Goal: Check status: Check status

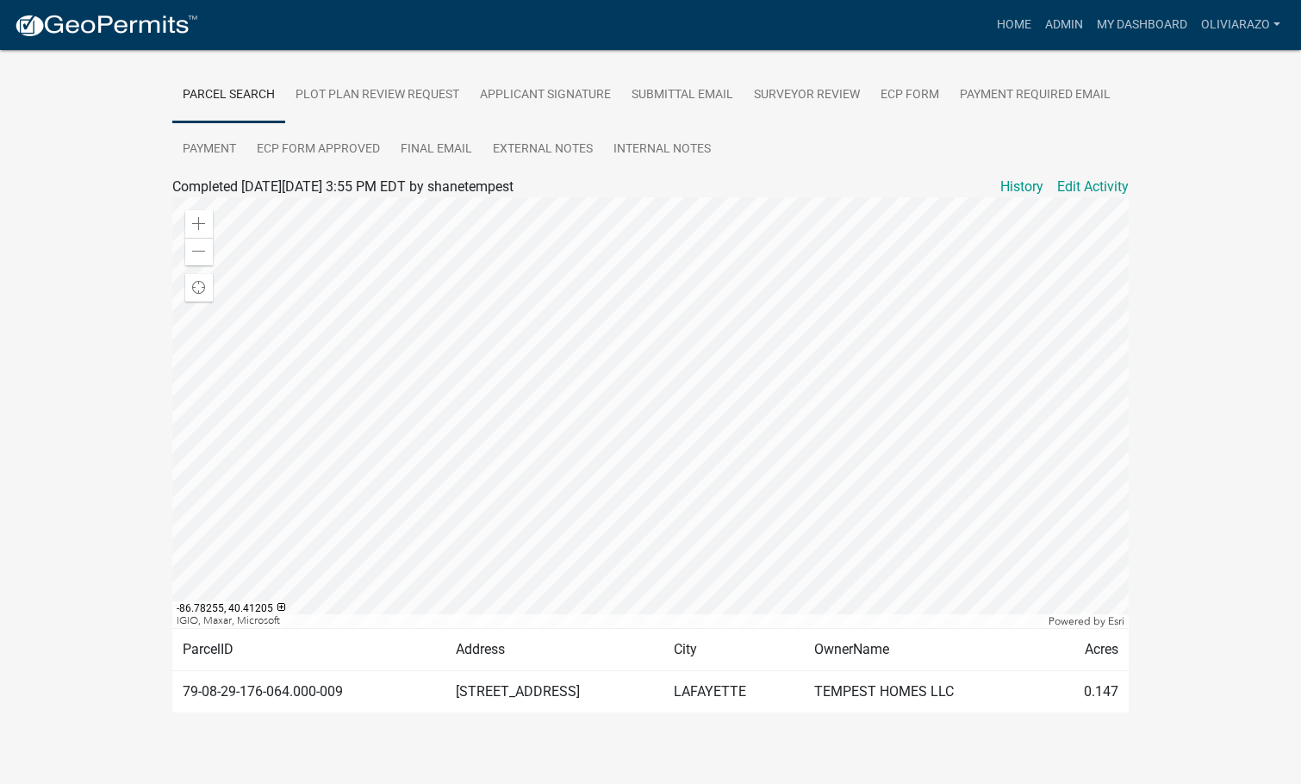
scroll to position [323, 0]
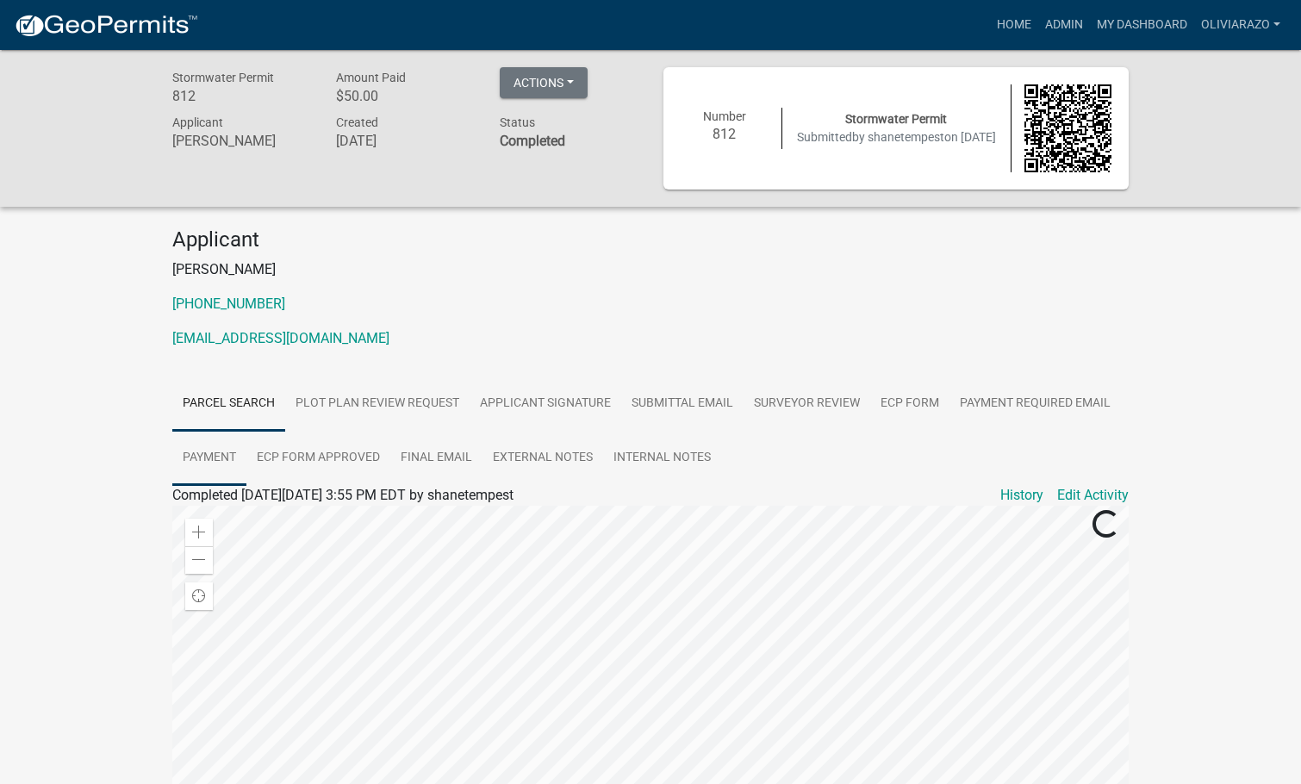
click at [227, 450] on link "Payment" at bounding box center [209, 458] width 74 height 55
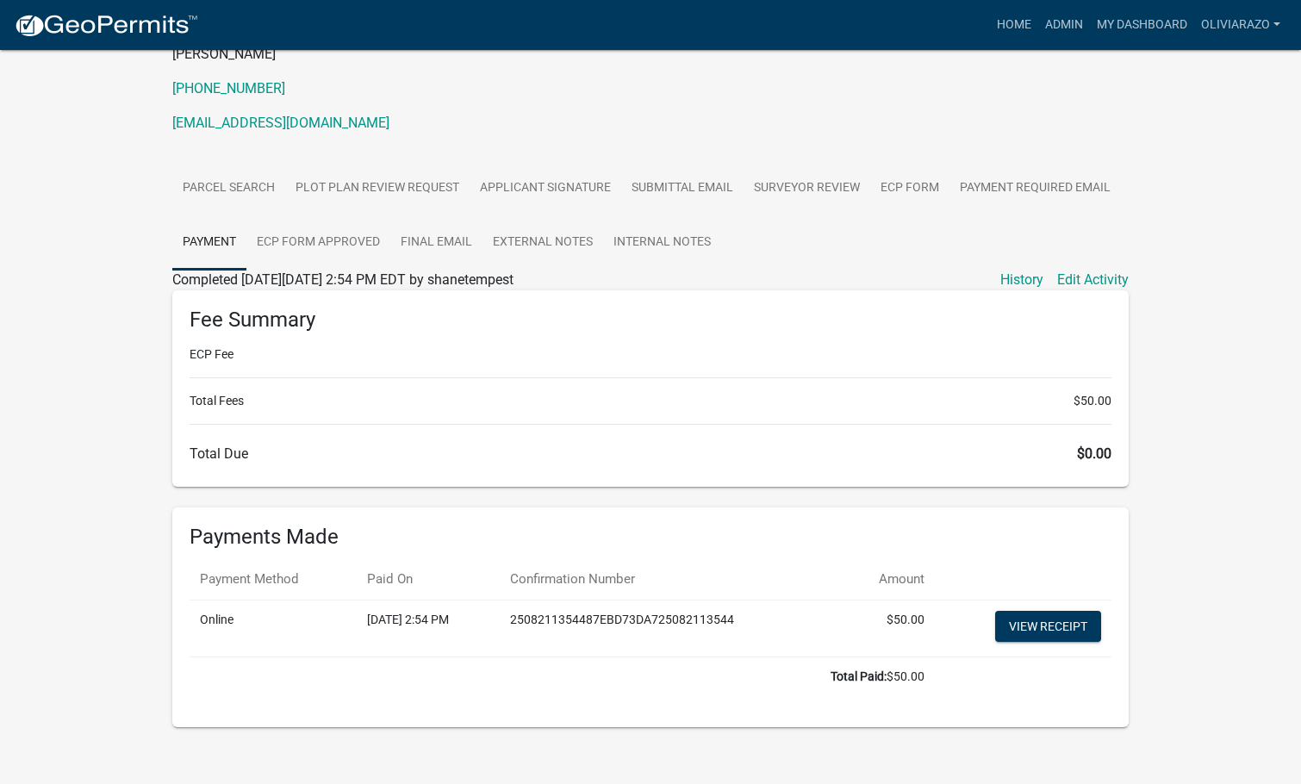
scroll to position [231, 0]
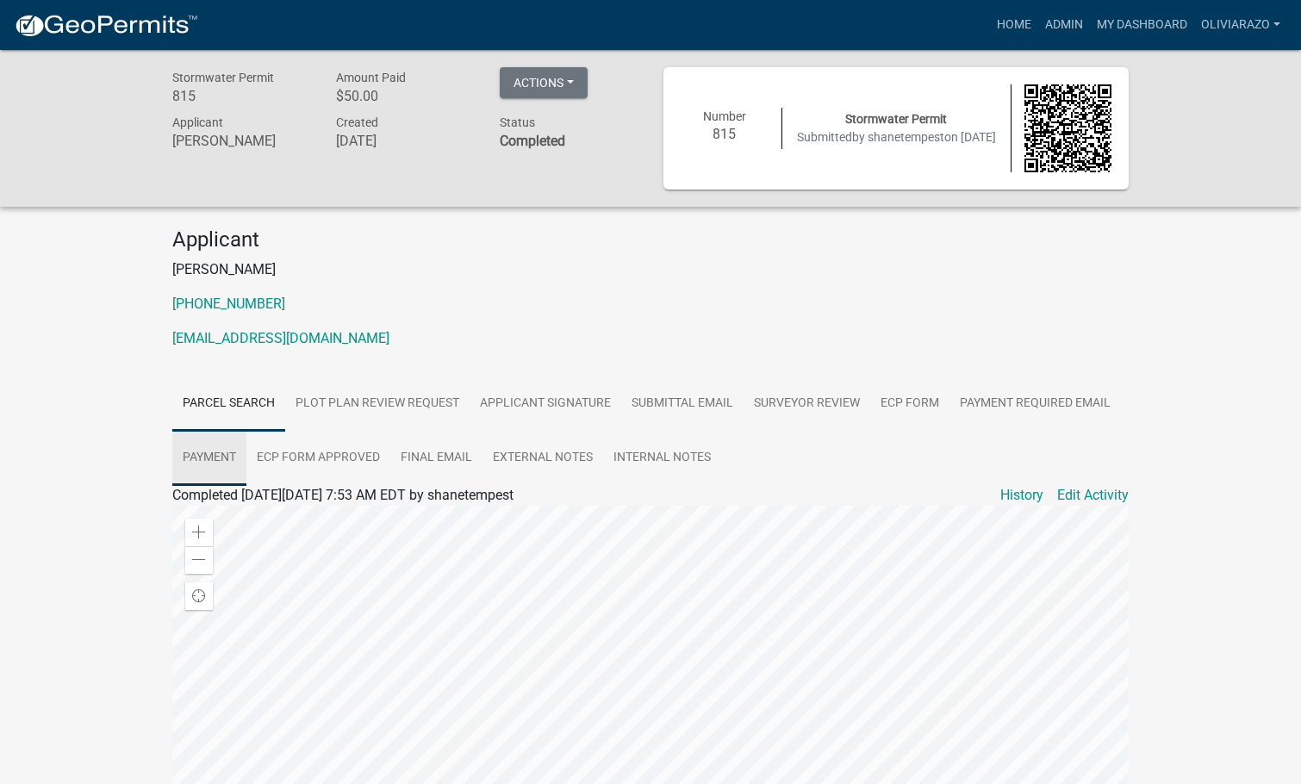
click at [211, 460] on link "Payment" at bounding box center [209, 458] width 74 height 55
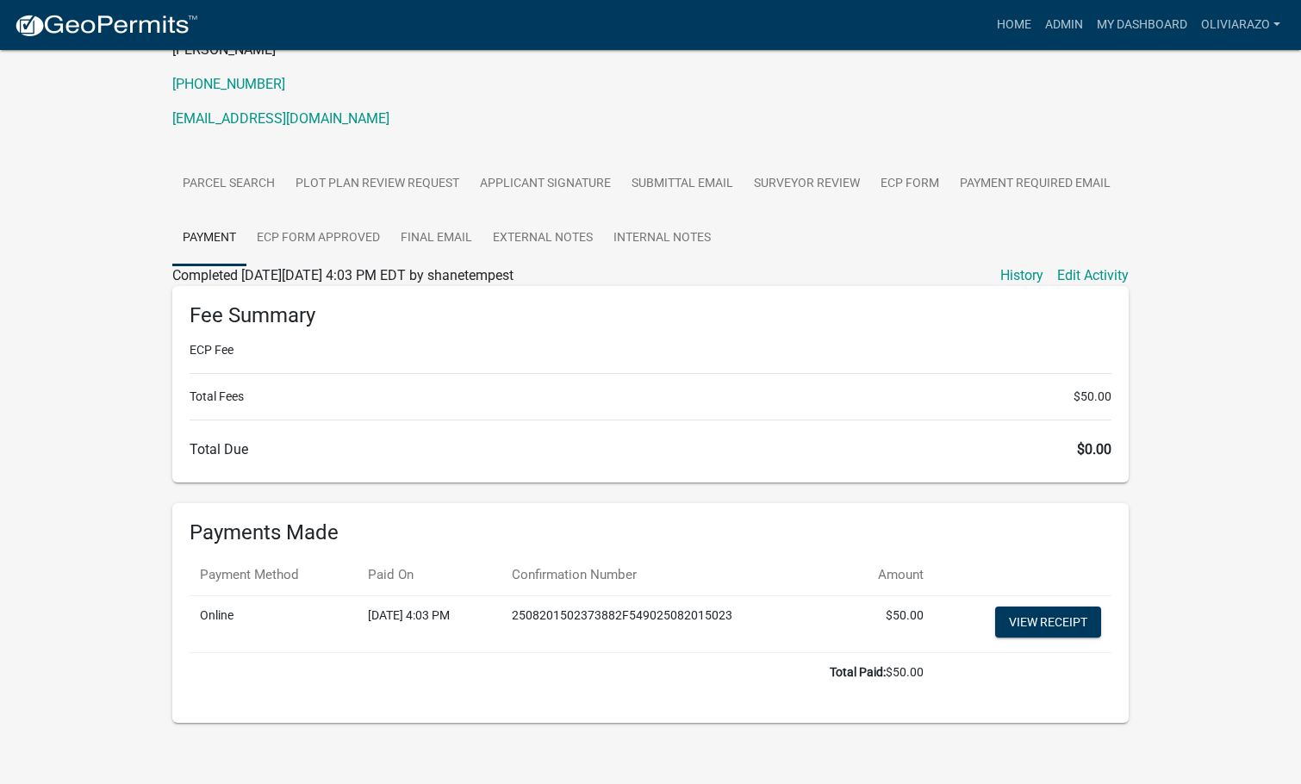
scroll to position [231, 0]
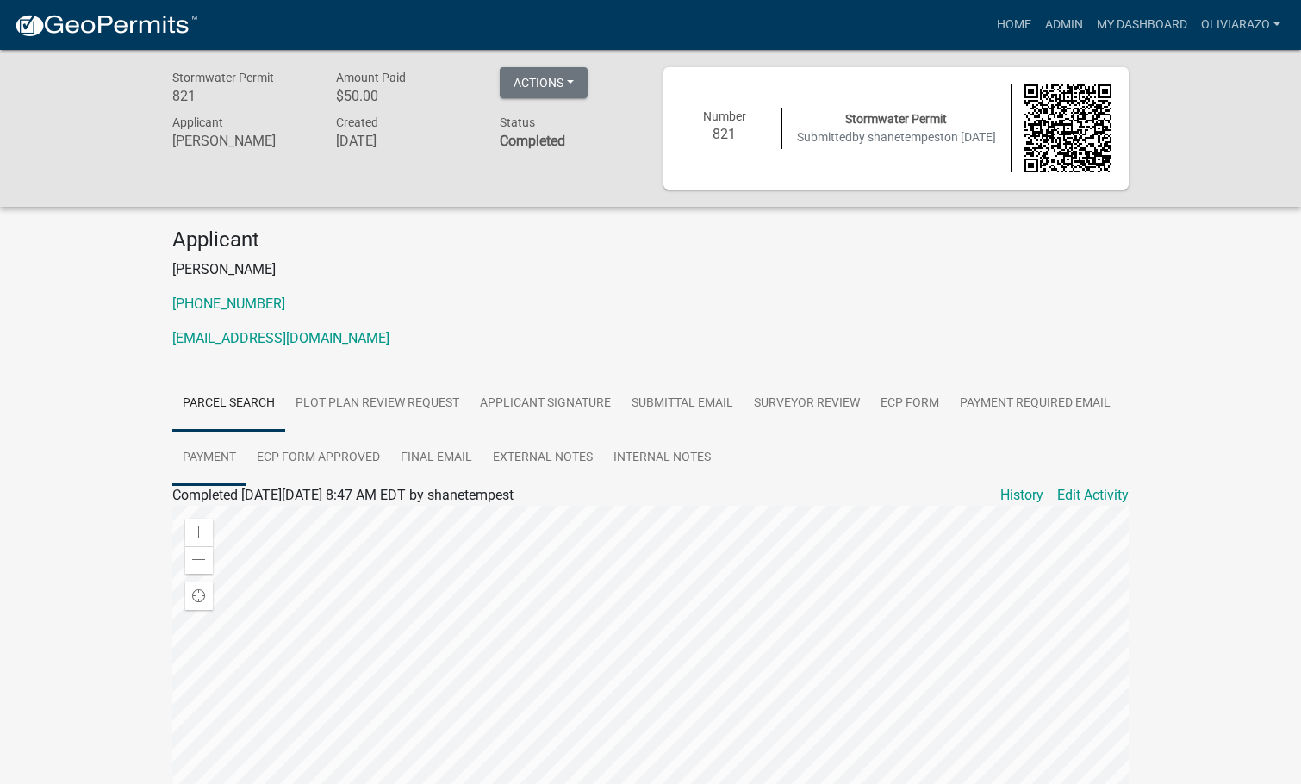
click at [214, 454] on link "Payment" at bounding box center [209, 458] width 74 height 55
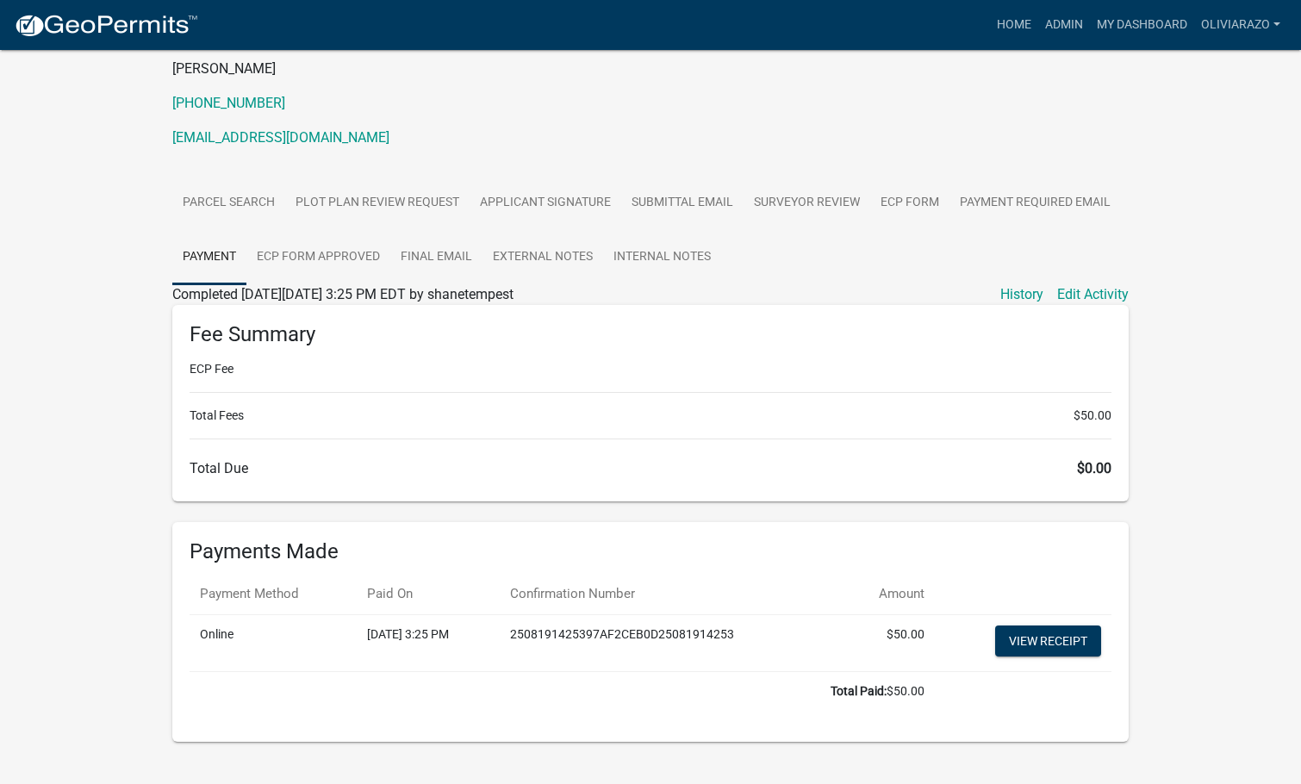
scroll to position [231, 0]
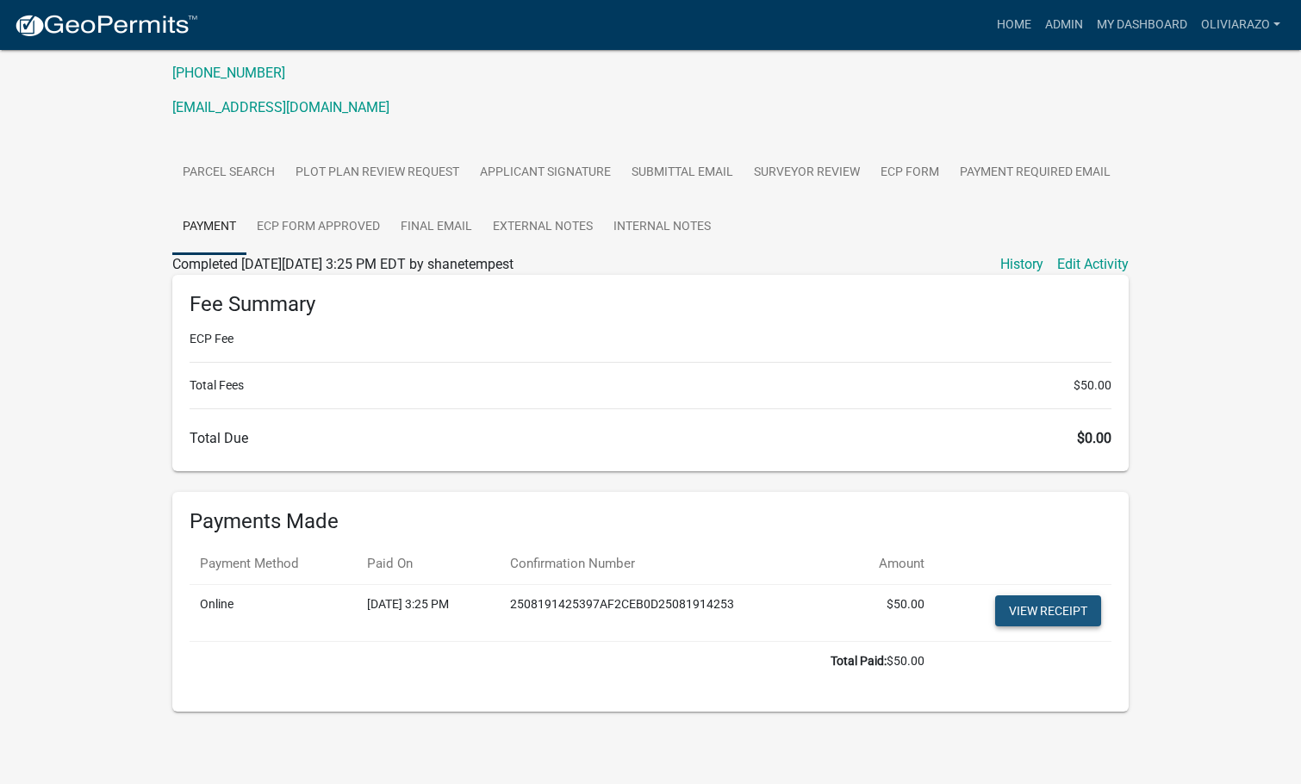
click at [1065, 614] on link "View receipt" at bounding box center [1048, 610] width 106 height 31
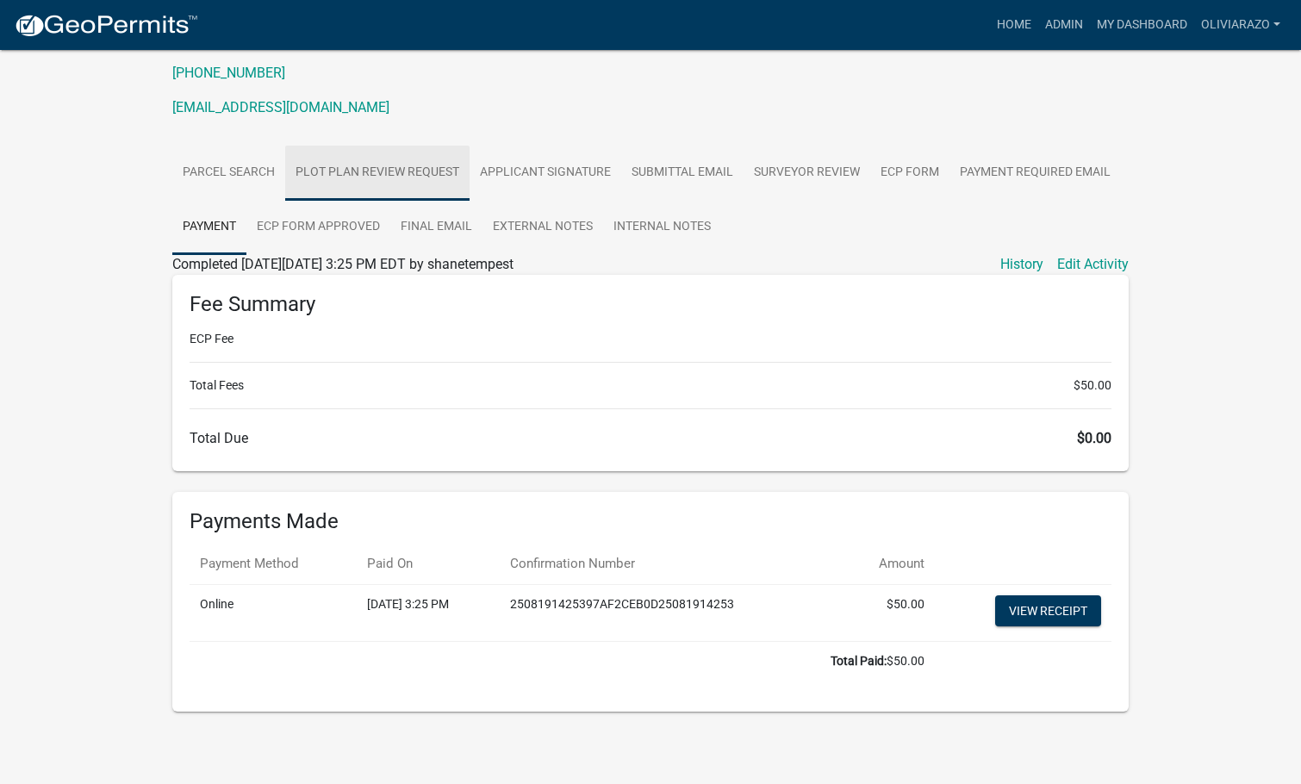
click at [363, 174] on link "Plot Plan Review Request" at bounding box center [377, 173] width 184 height 55
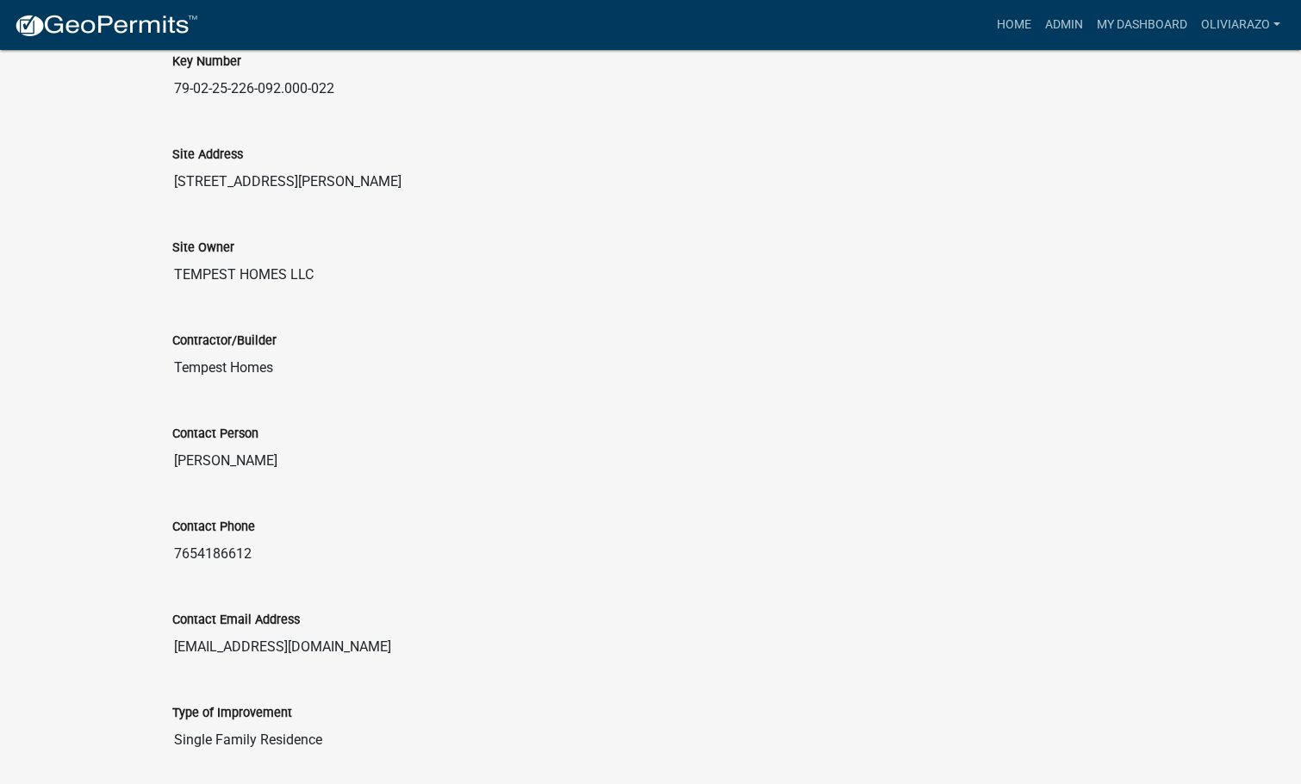
scroll to position [489, 0]
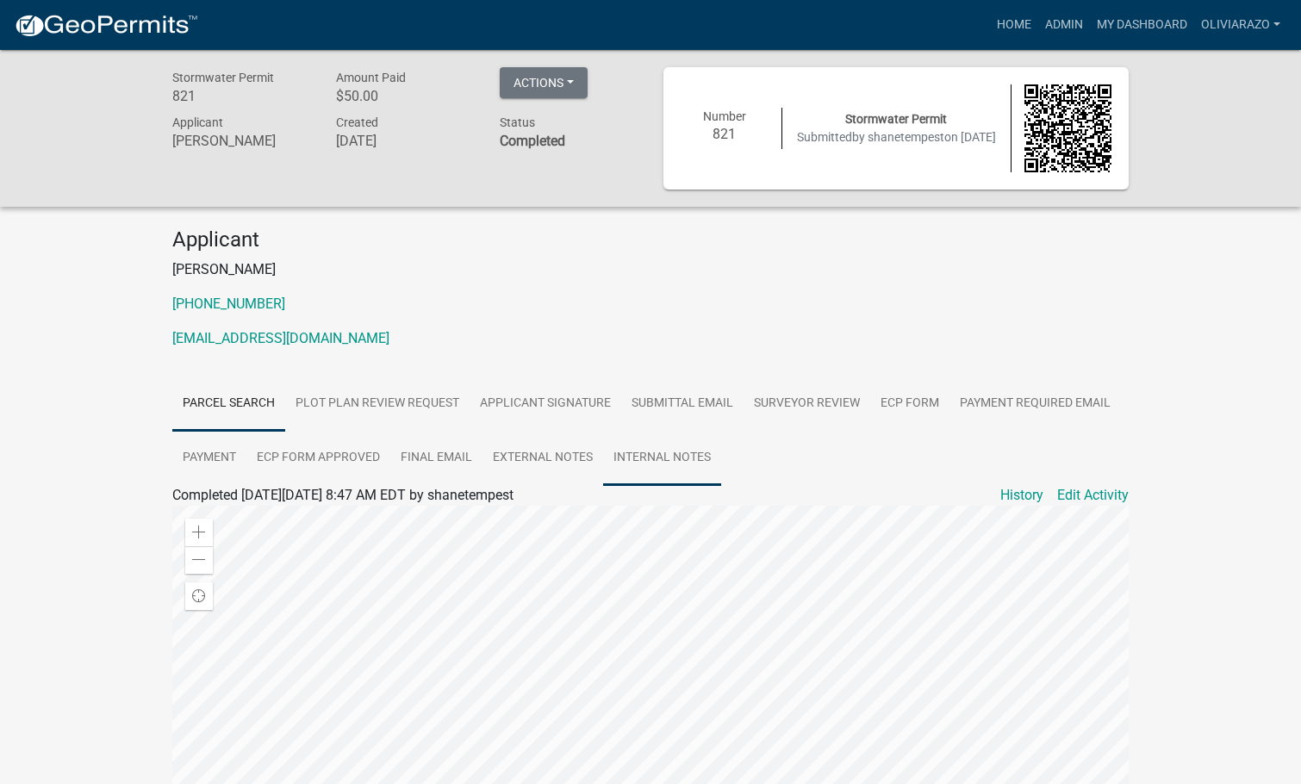
click at [678, 450] on link "Internal Notes" at bounding box center [662, 458] width 118 height 55
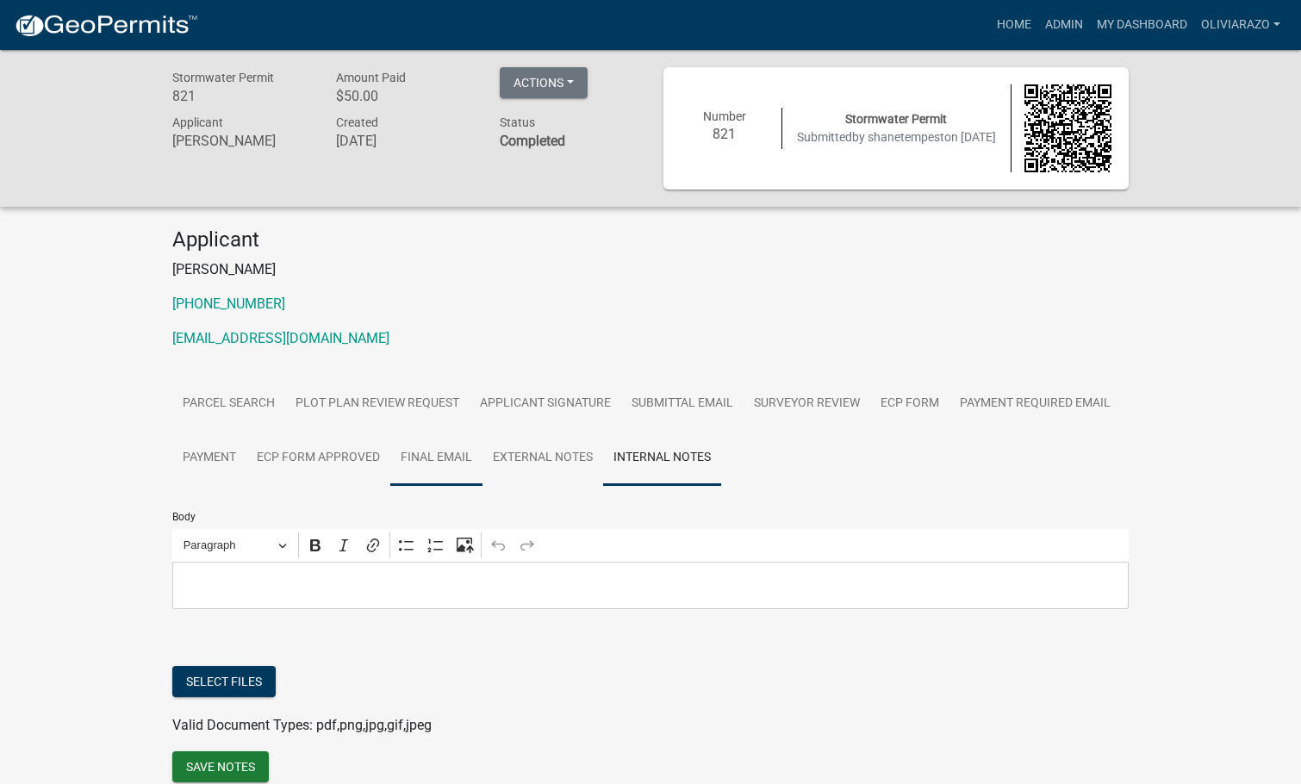
click at [441, 469] on link "Final Email" at bounding box center [436, 458] width 92 height 55
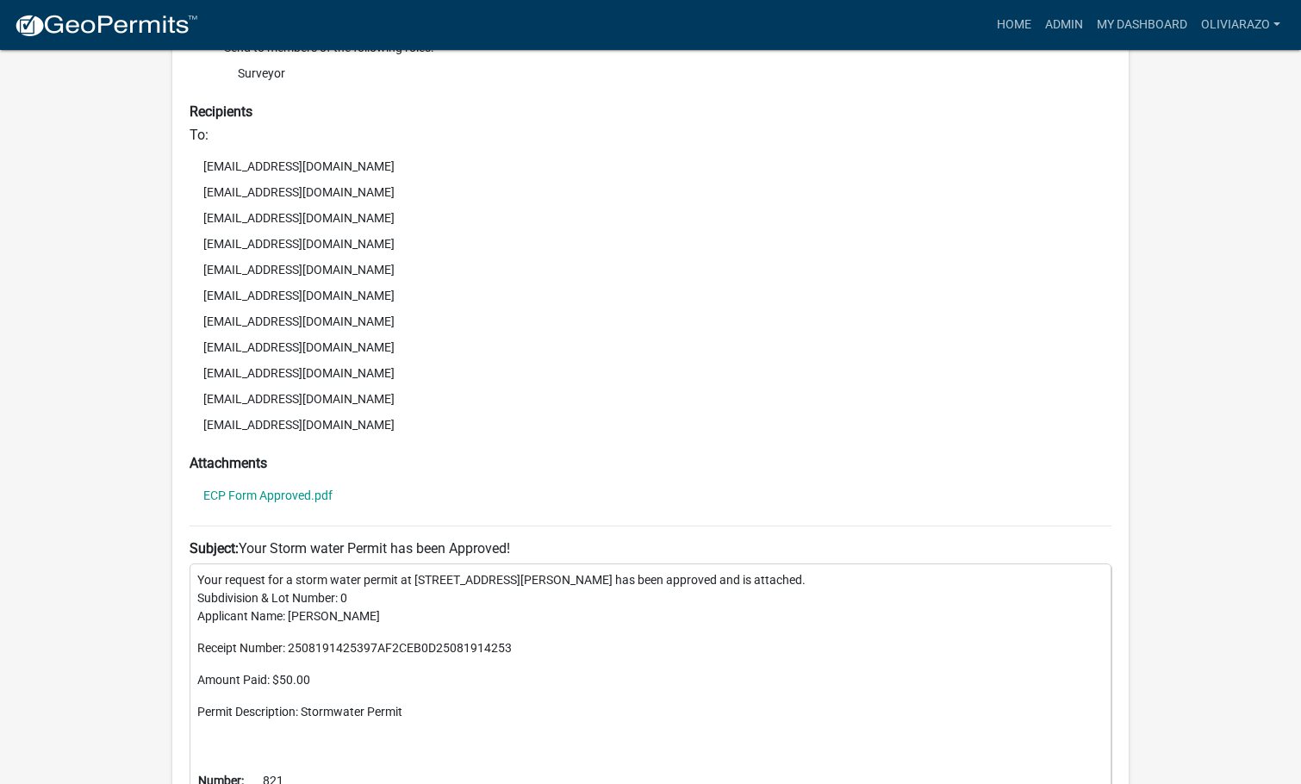
scroll to position [233, 0]
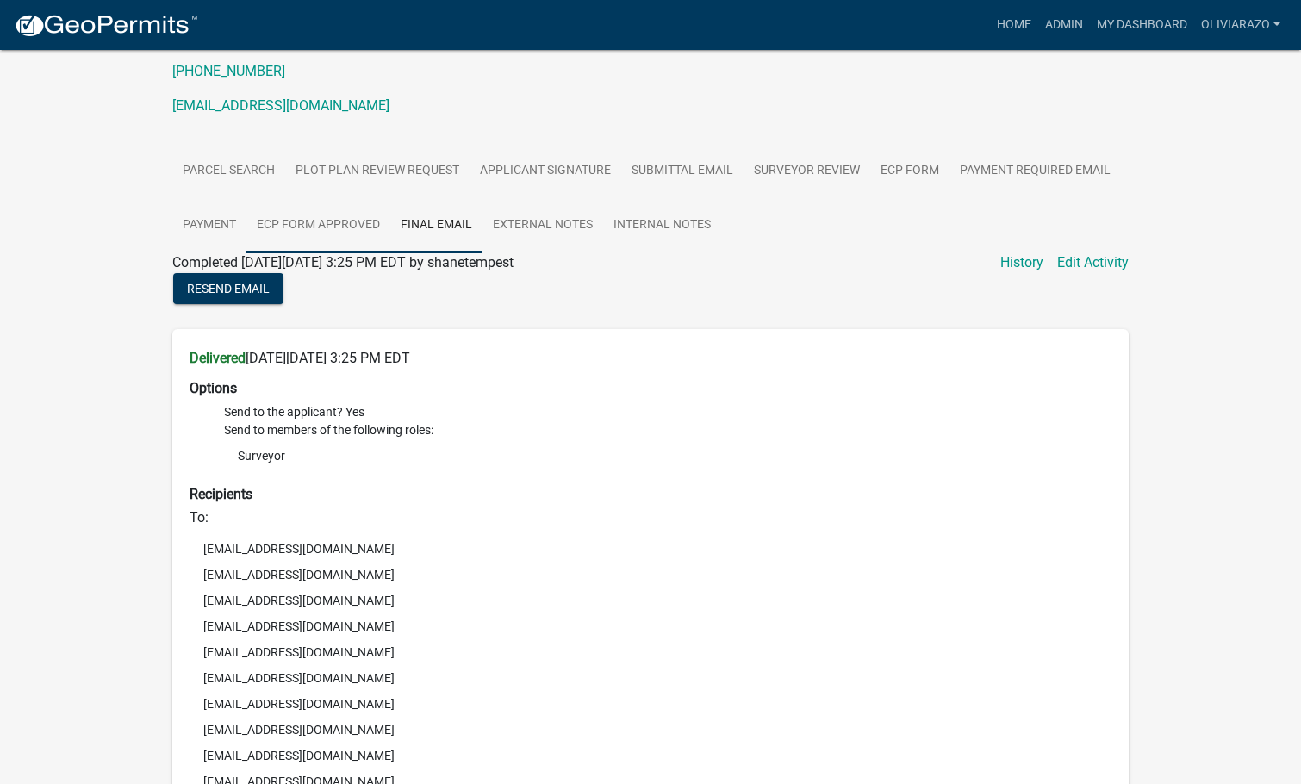
click at [352, 228] on link "ECP Form Approved" at bounding box center [318, 225] width 144 height 55
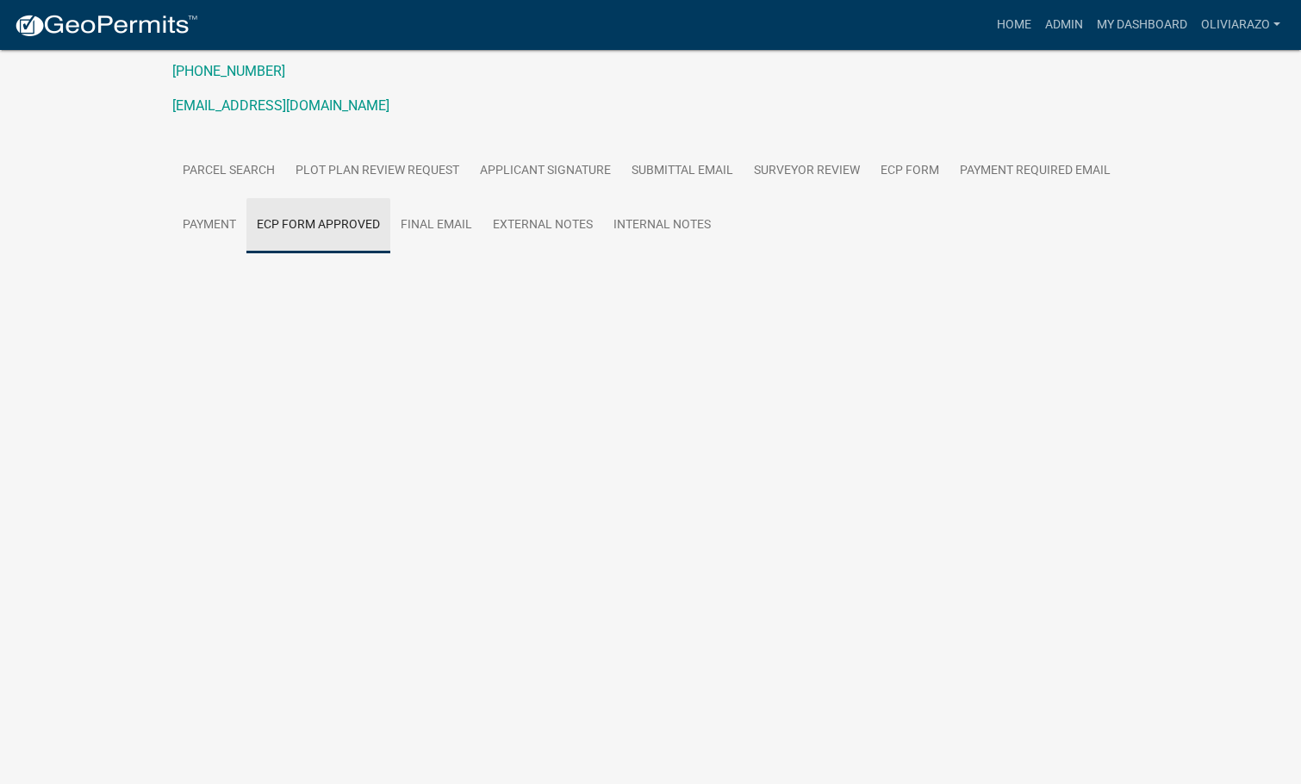
scroll to position [50, 0]
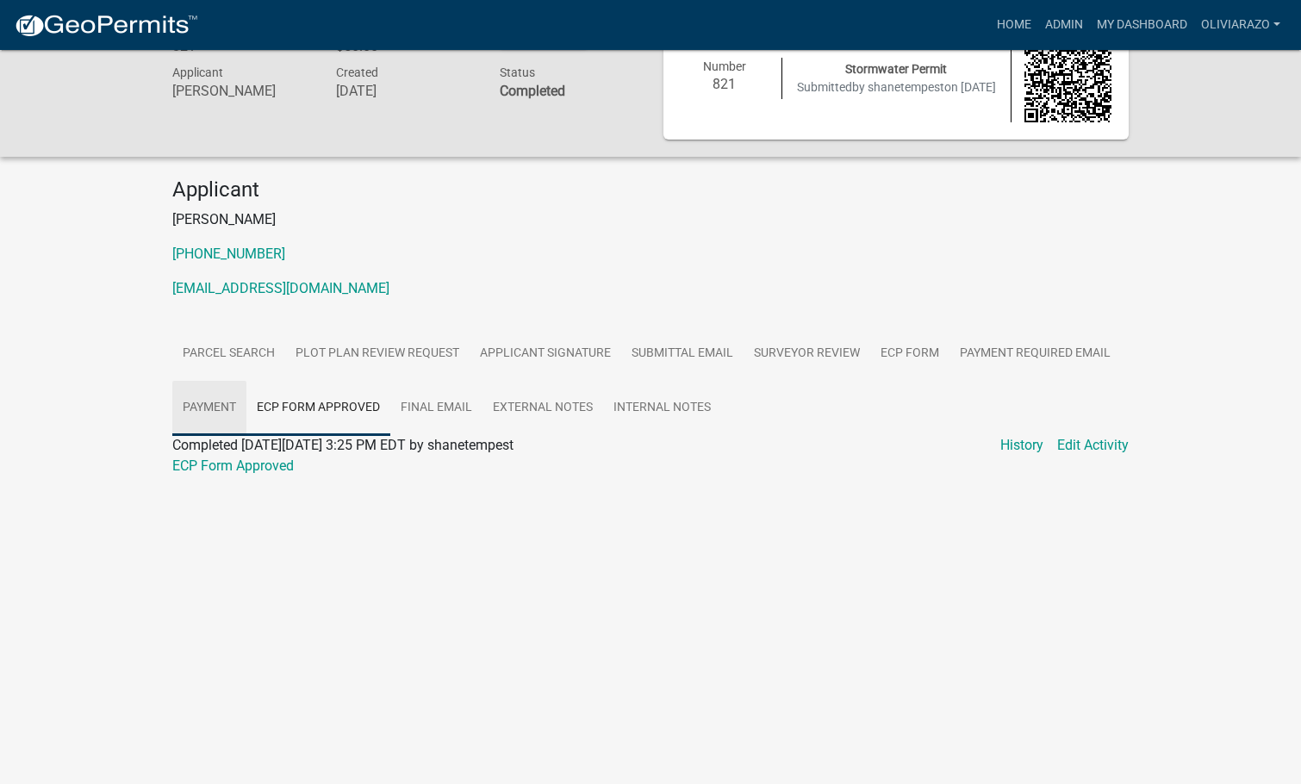
click at [203, 398] on link "Payment" at bounding box center [209, 408] width 74 height 55
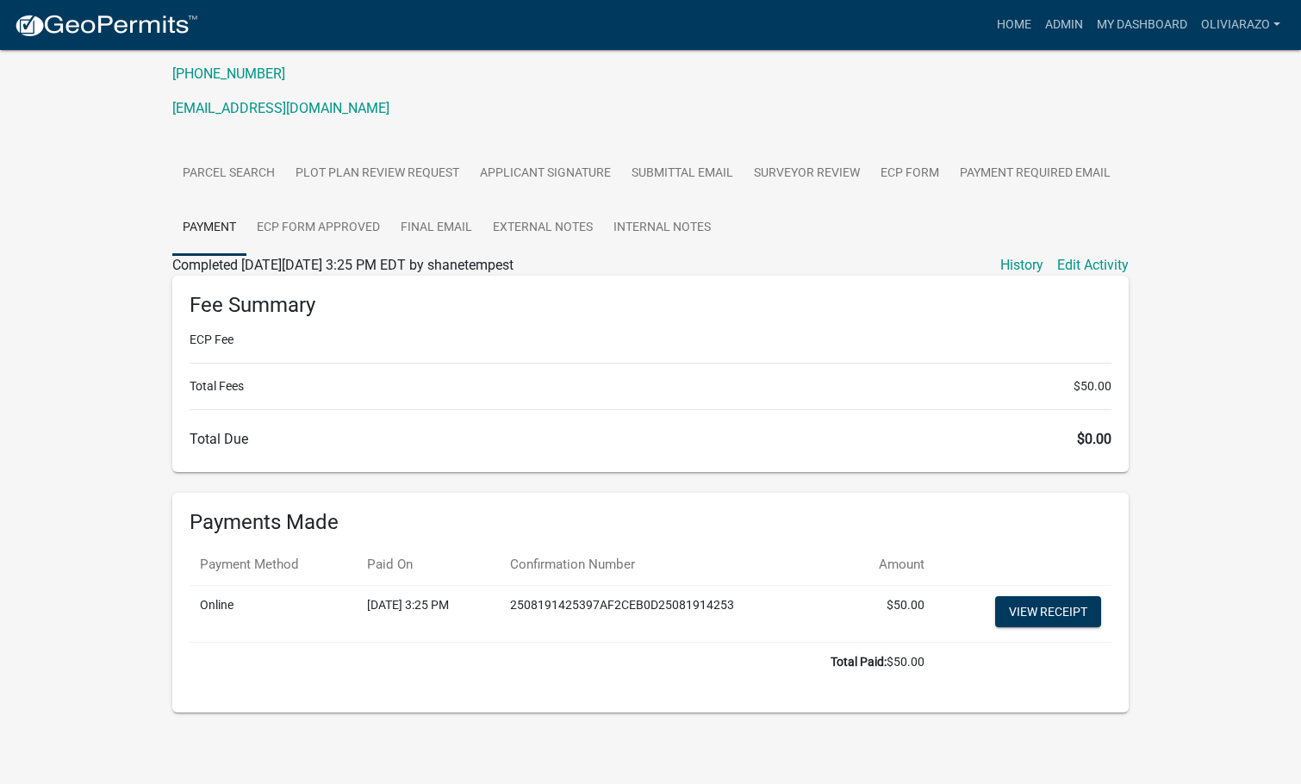
scroll to position [231, 0]
click at [1070, 175] on link "Payment Required Email" at bounding box center [1034, 173] width 171 height 55
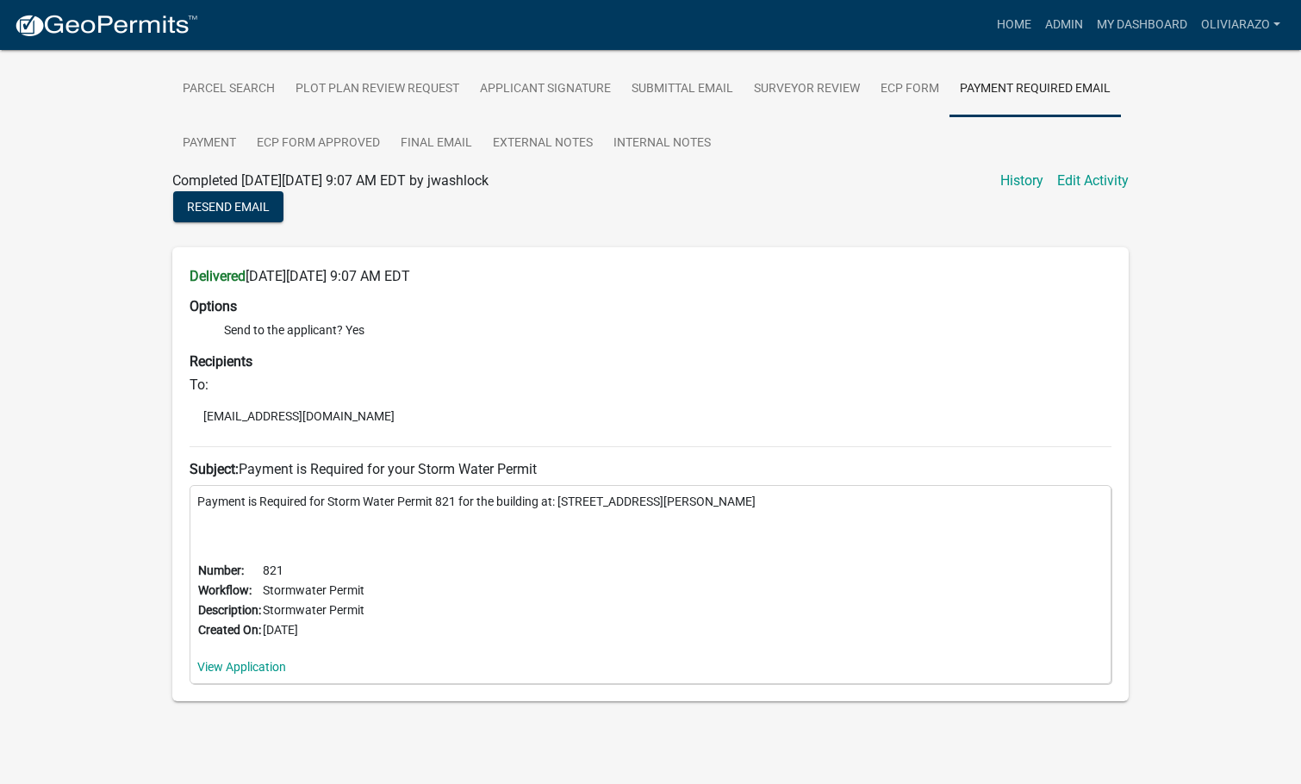
scroll to position [325, 0]
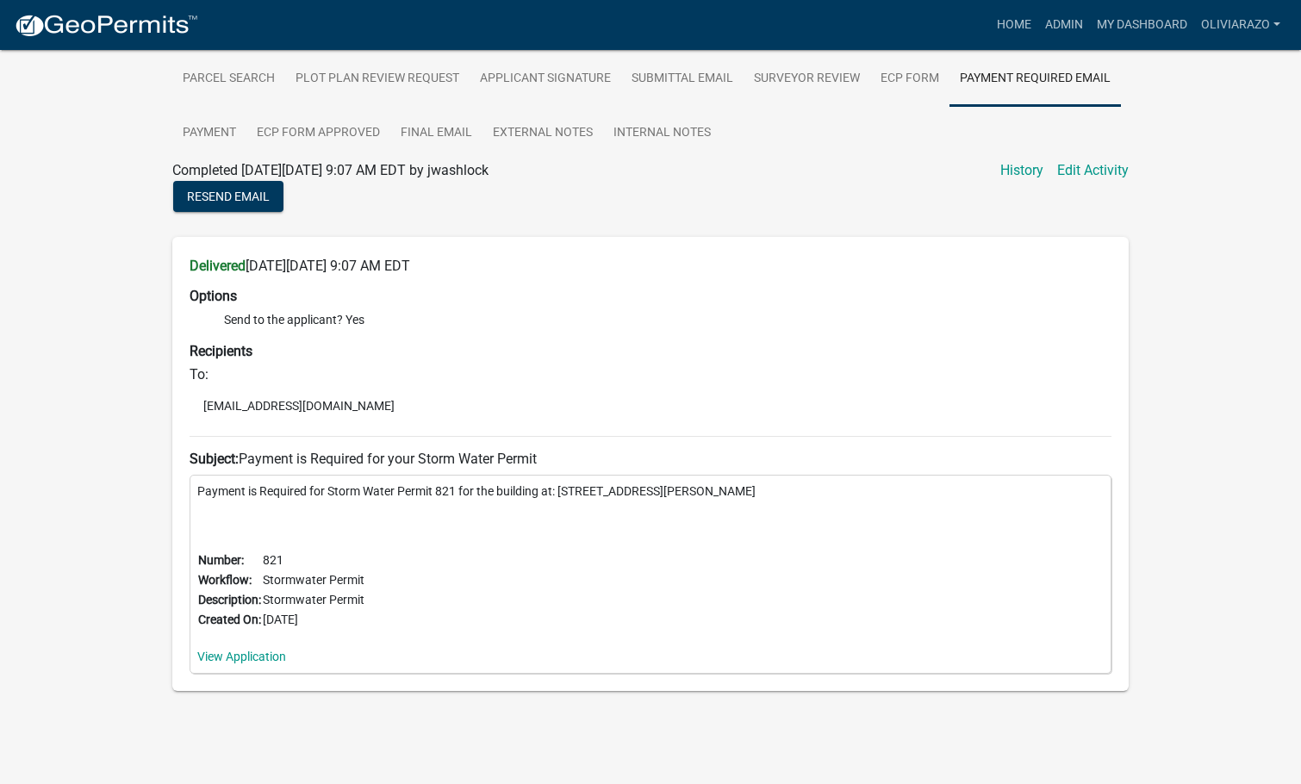
click at [580, 493] on p "Payment is Required for Storm Water Permit 821 for the building at: 5951 ELSWIC…" at bounding box center [650, 491] width 906 height 18
click at [581, 492] on p "Payment is Required for Storm Water Permit 821 for the building at: 5951 ELSWIC…" at bounding box center [650, 491] width 906 height 18
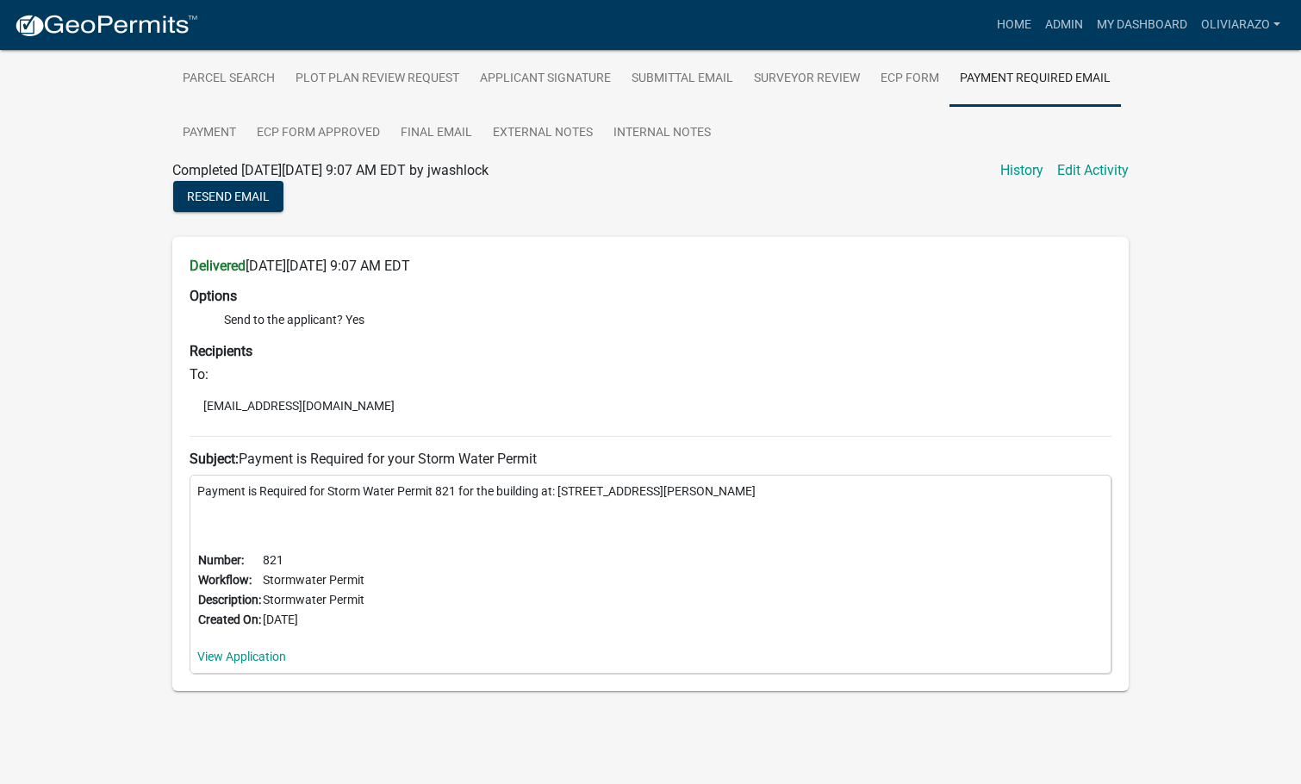
click at [581, 492] on p "Payment is Required for Storm Water Permit 821 for the building at: 5951 ELSWIC…" at bounding box center [650, 491] width 906 height 18
click at [578, 492] on p "Payment is Required for Storm Water Permit 821 for the building at: 5951 ELSWIC…" at bounding box center [650, 491] width 906 height 18
drag, startPoint x: 563, startPoint y: 492, endPoint x: 658, endPoint y: 489, distance: 94.8
click at [658, 489] on p "Payment is Required for Storm Water Permit 821 for the building at: 5951 ELSWIC…" at bounding box center [650, 491] width 906 height 18
click at [695, 445] on div "Delivered on Tuesday, August 19, 2025 at 9:07 AM EDT Options Send to the applic…" at bounding box center [650, 464] width 956 height 454
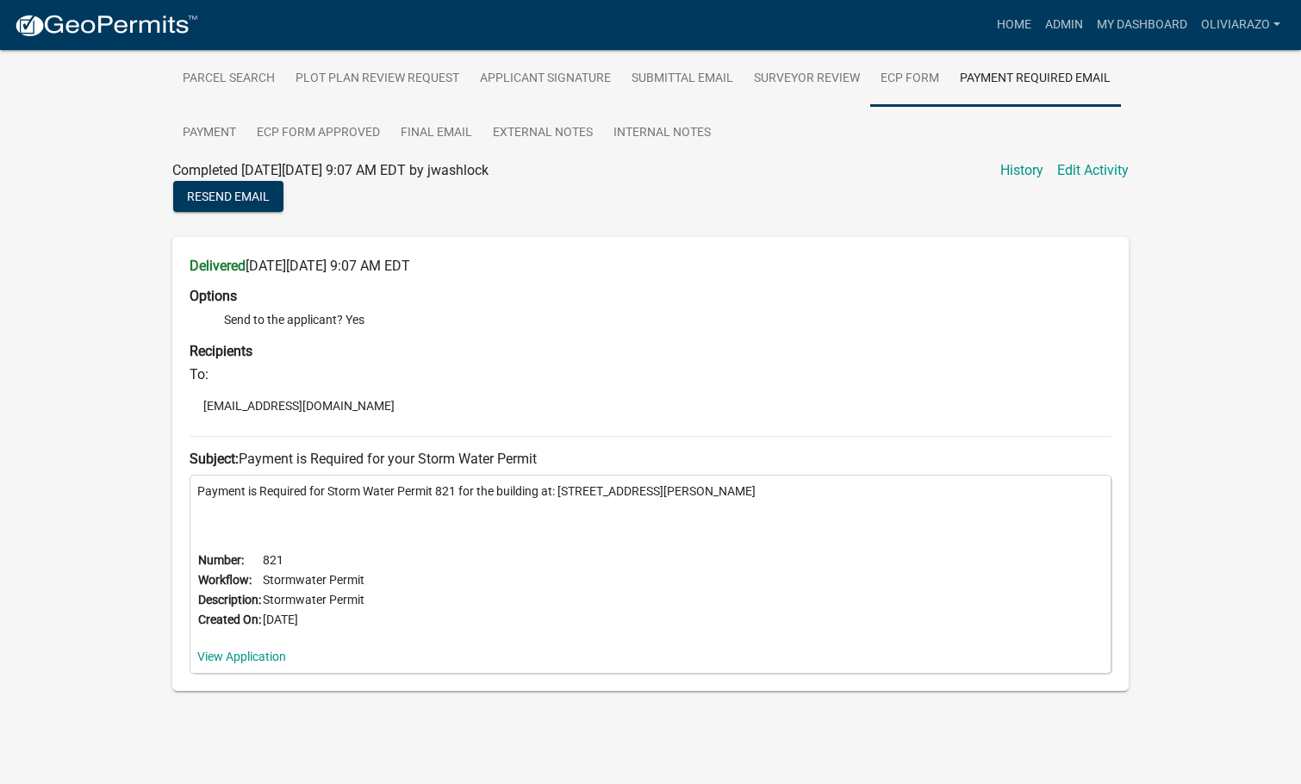
click at [908, 78] on link "ECP Form" at bounding box center [909, 79] width 79 height 55
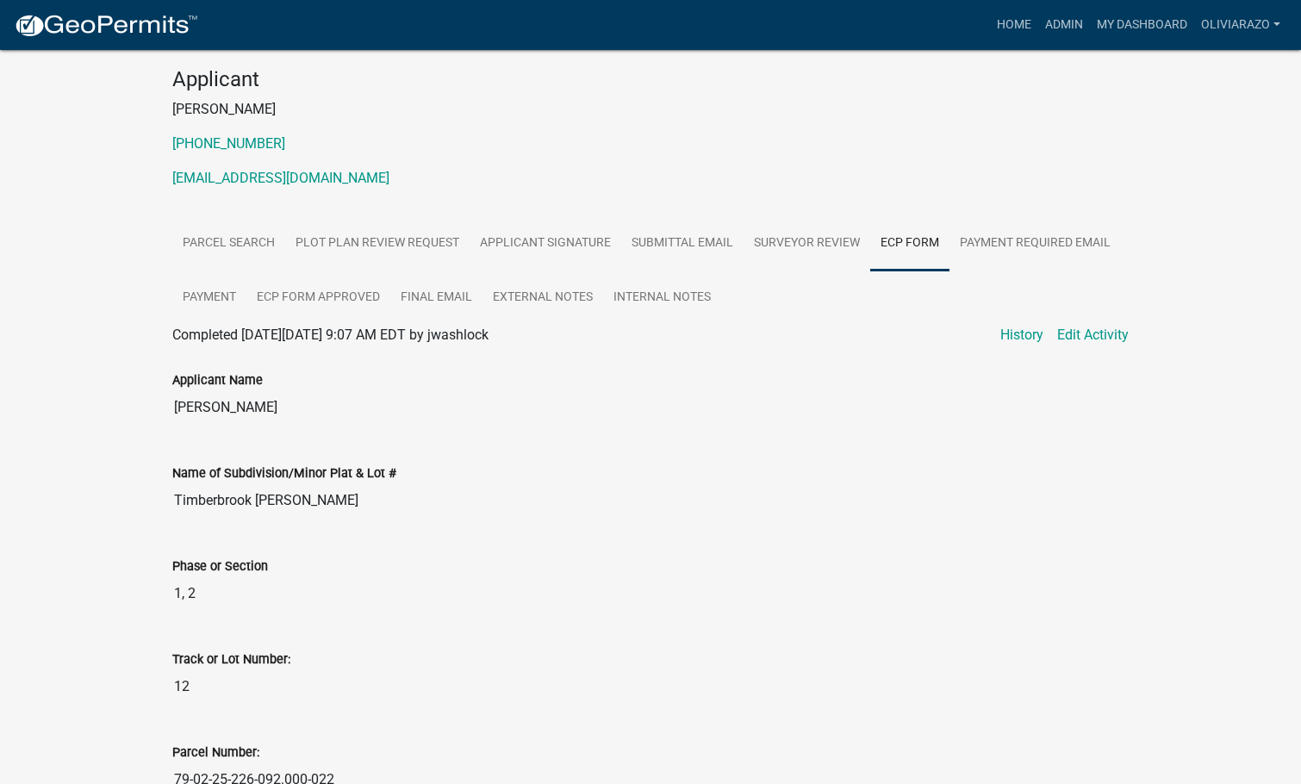
scroll to position [118, 0]
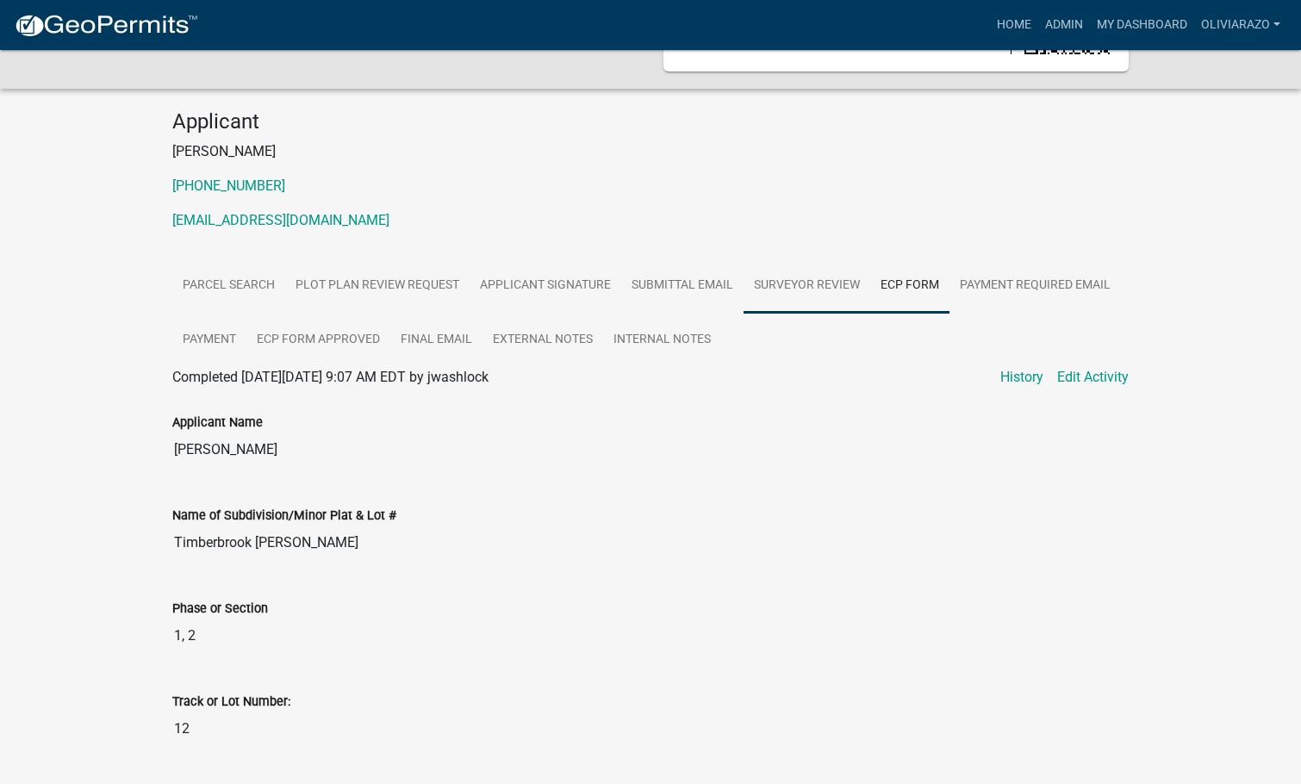
click at [772, 282] on link "Surveyor Review" at bounding box center [806, 285] width 127 height 55
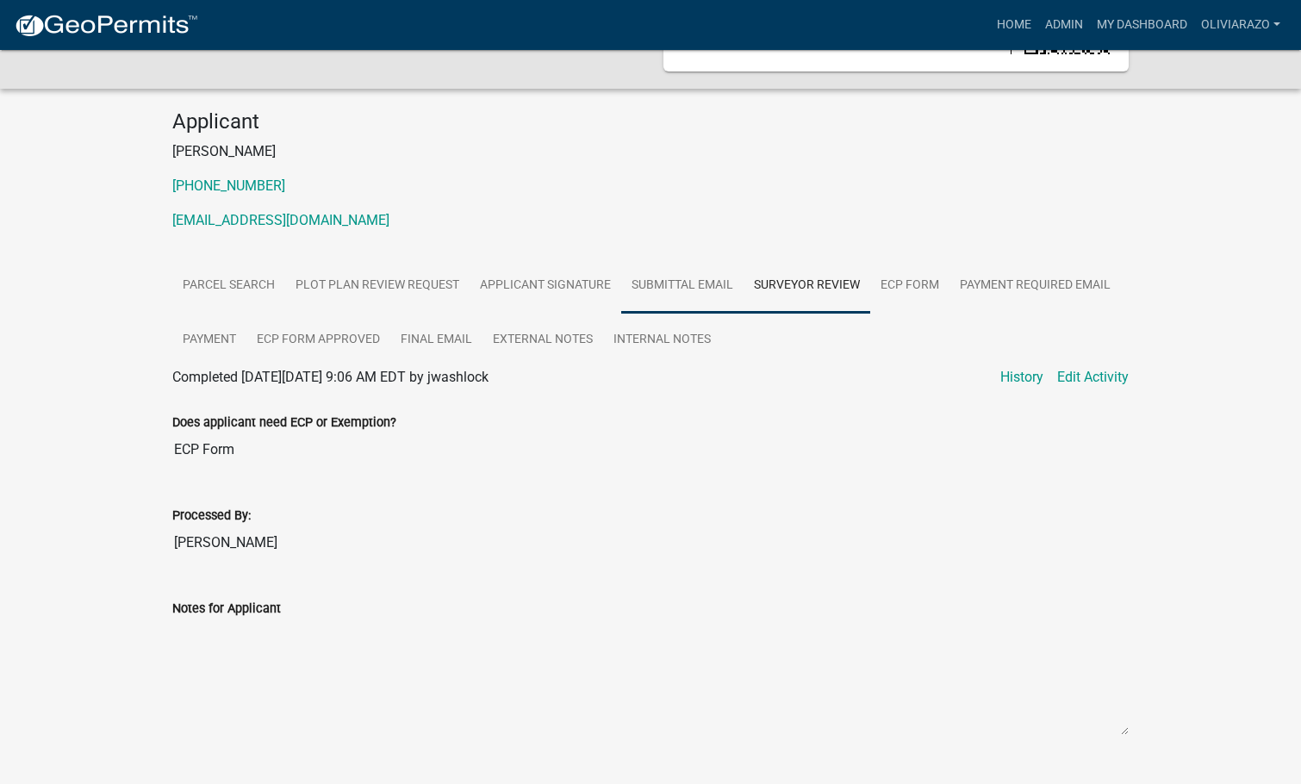
click at [679, 284] on link "Submittal Email" at bounding box center [682, 285] width 122 height 55
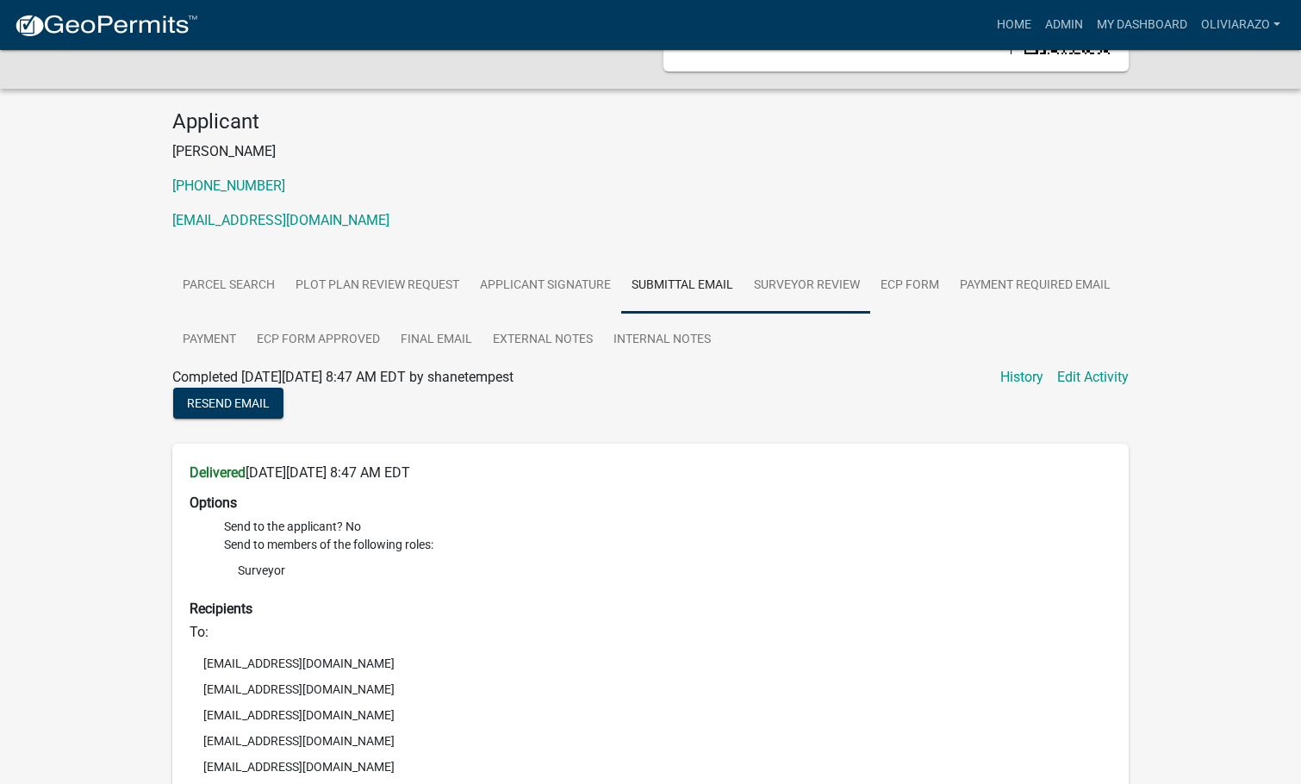
click at [771, 269] on link "Surveyor Review" at bounding box center [806, 285] width 127 height 55
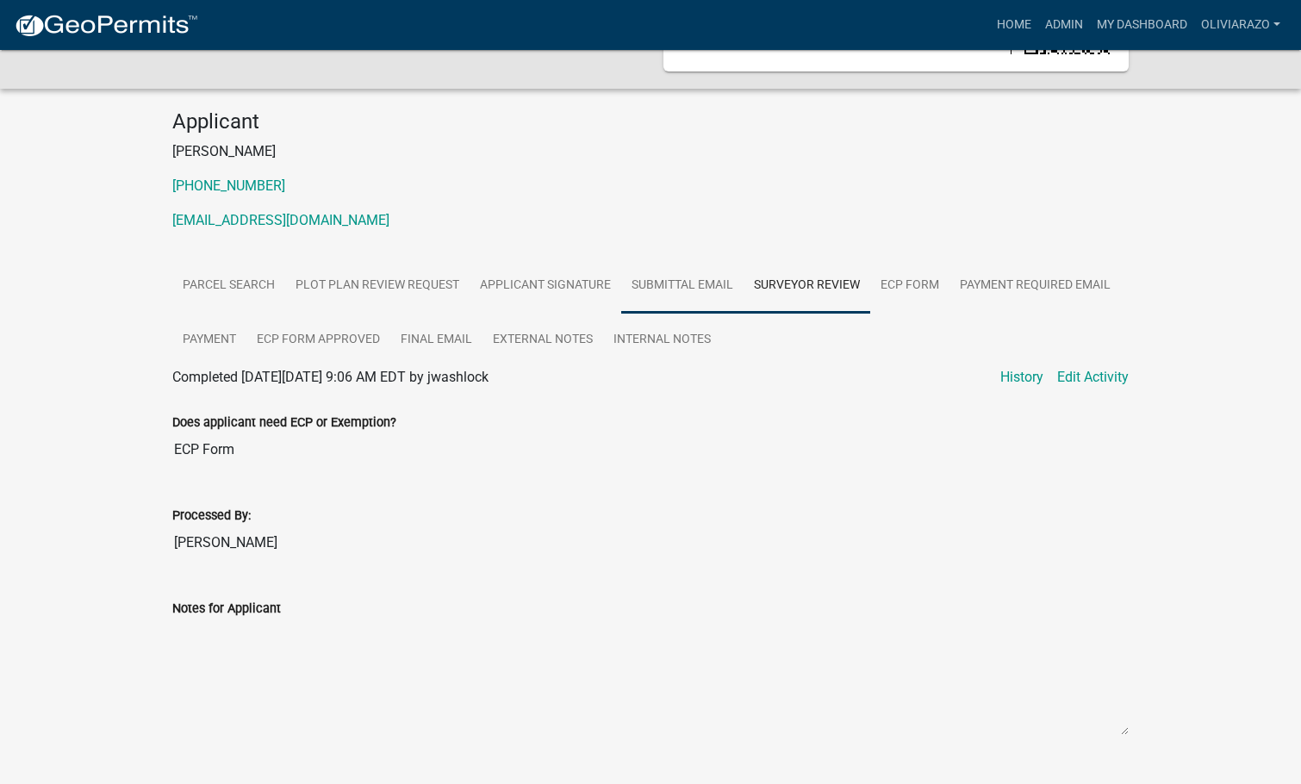
click at [660, 293] on link "Submittal Email" at bounding box center [682, 285] width 122 height 55
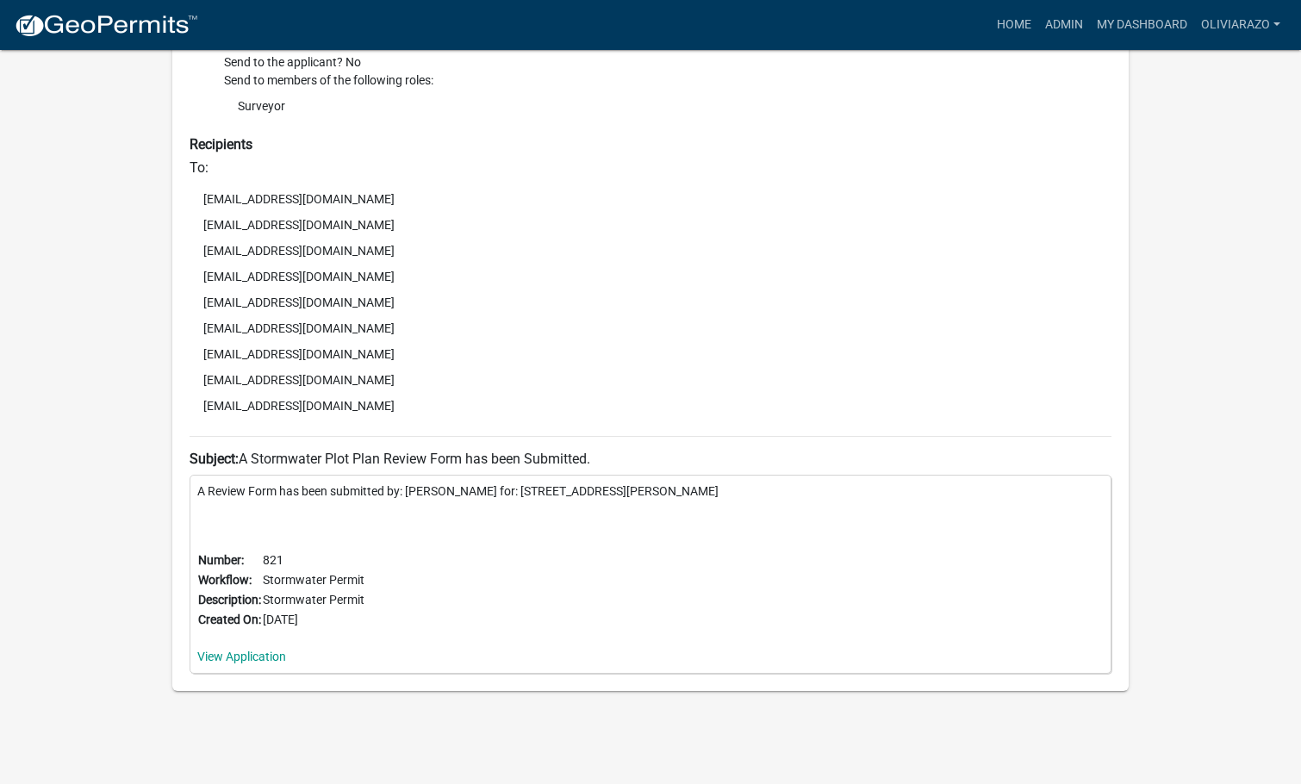
scroll to position [152, 0]
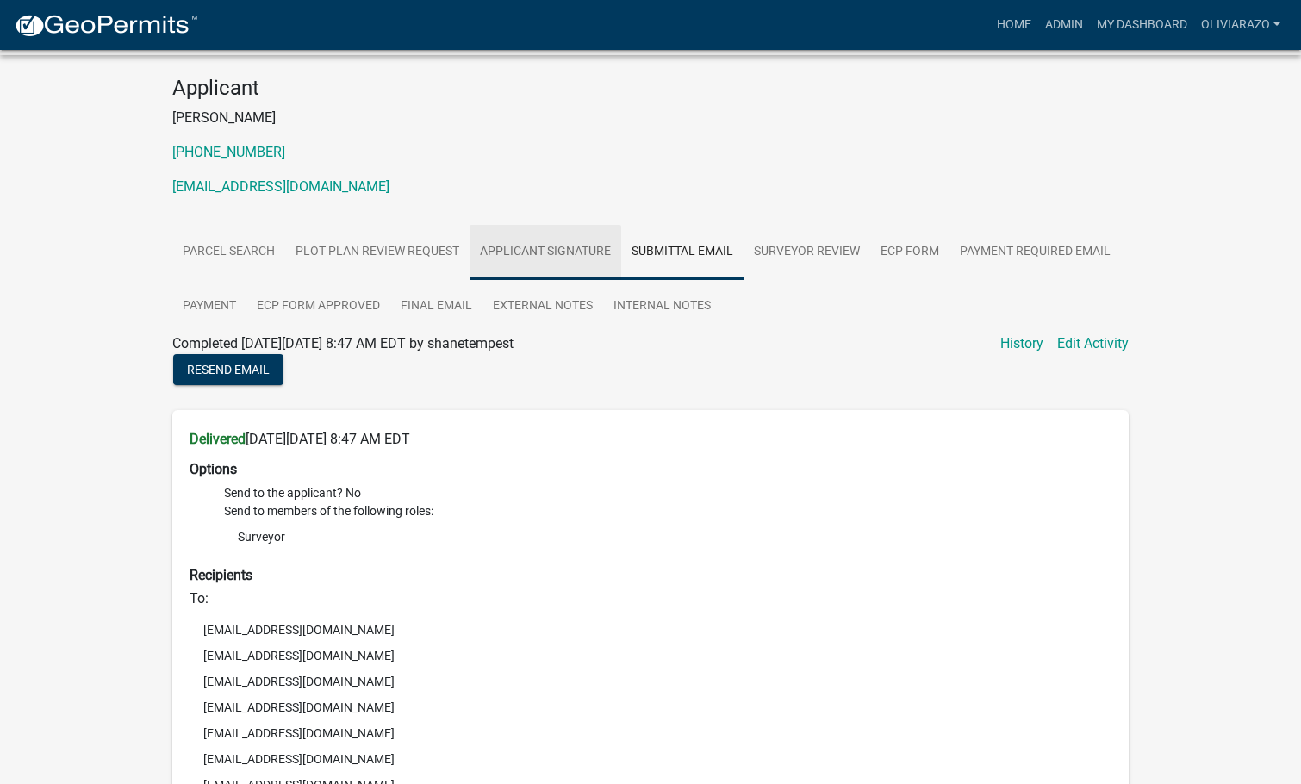
click at [495, 258] on link "Applicant Signature" at bounding box center [545, 252] width 152 height 55
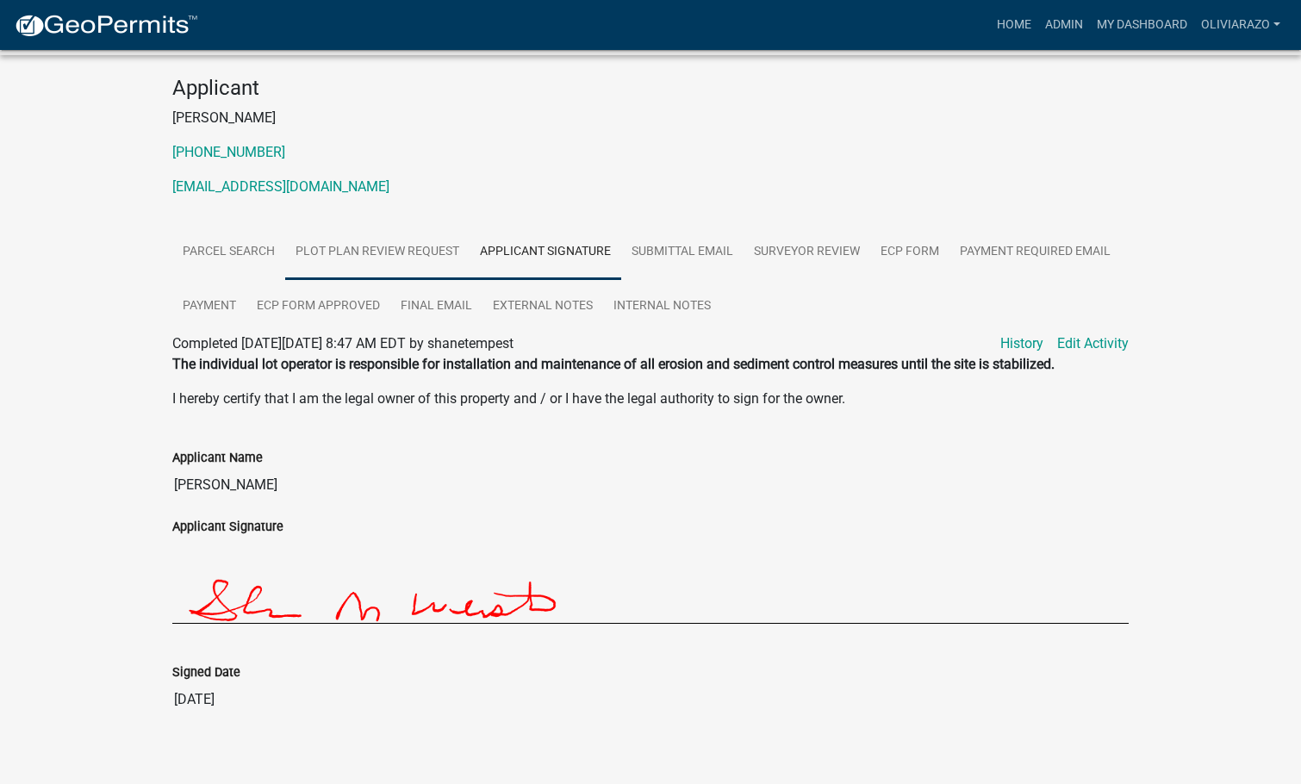
click at [399, 246] on link "Plot Plan Review Request" at bounding box center [377, 252] width 184 height 55
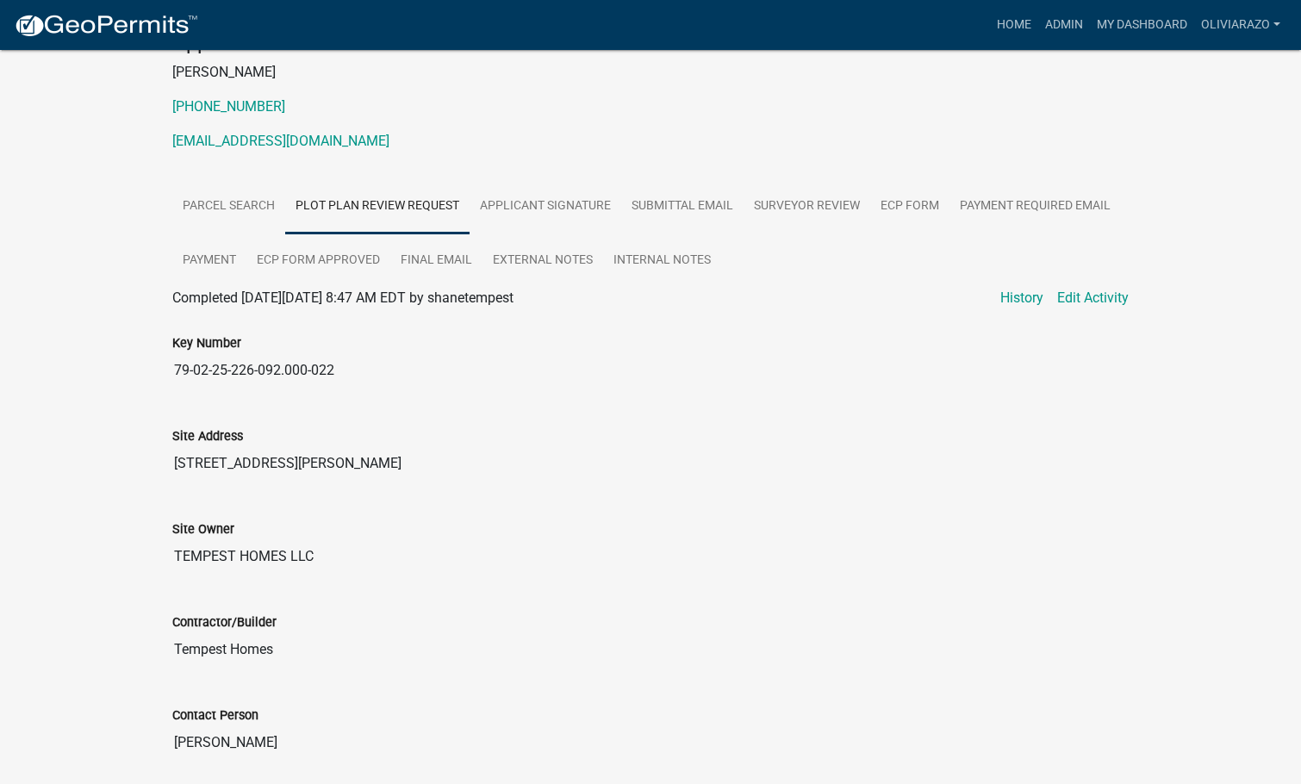
scroll to position [35, 0]
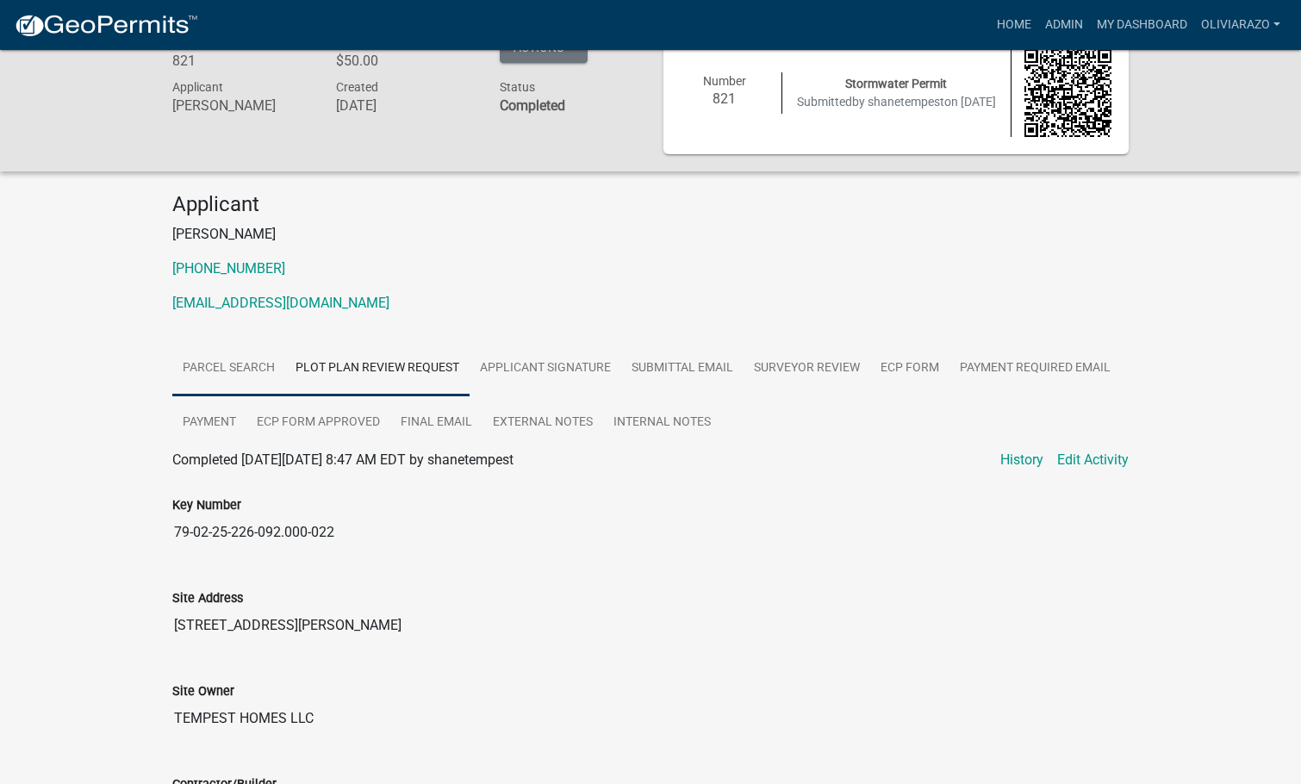
click at [248, 375] on link "Parcel search" at bounding box center [228, 368] width 113 height 55
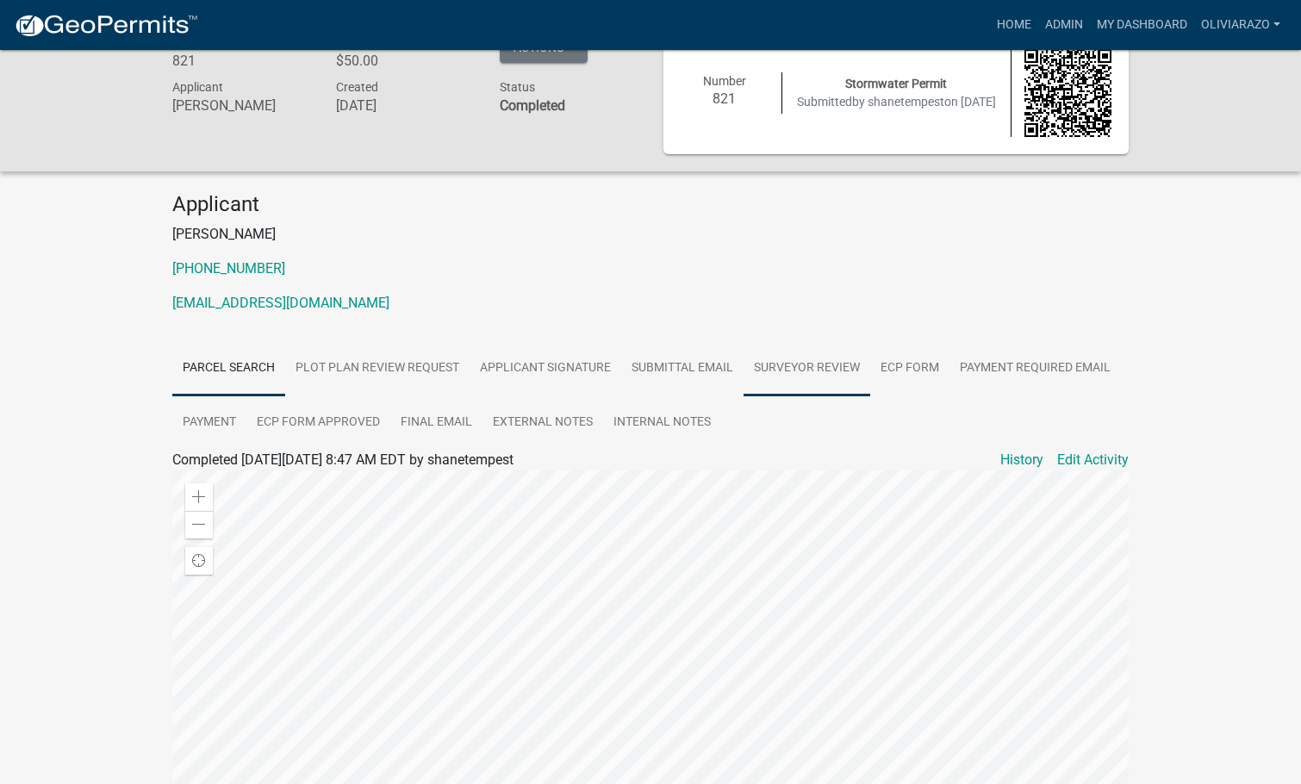
scroll to position [323, 0]
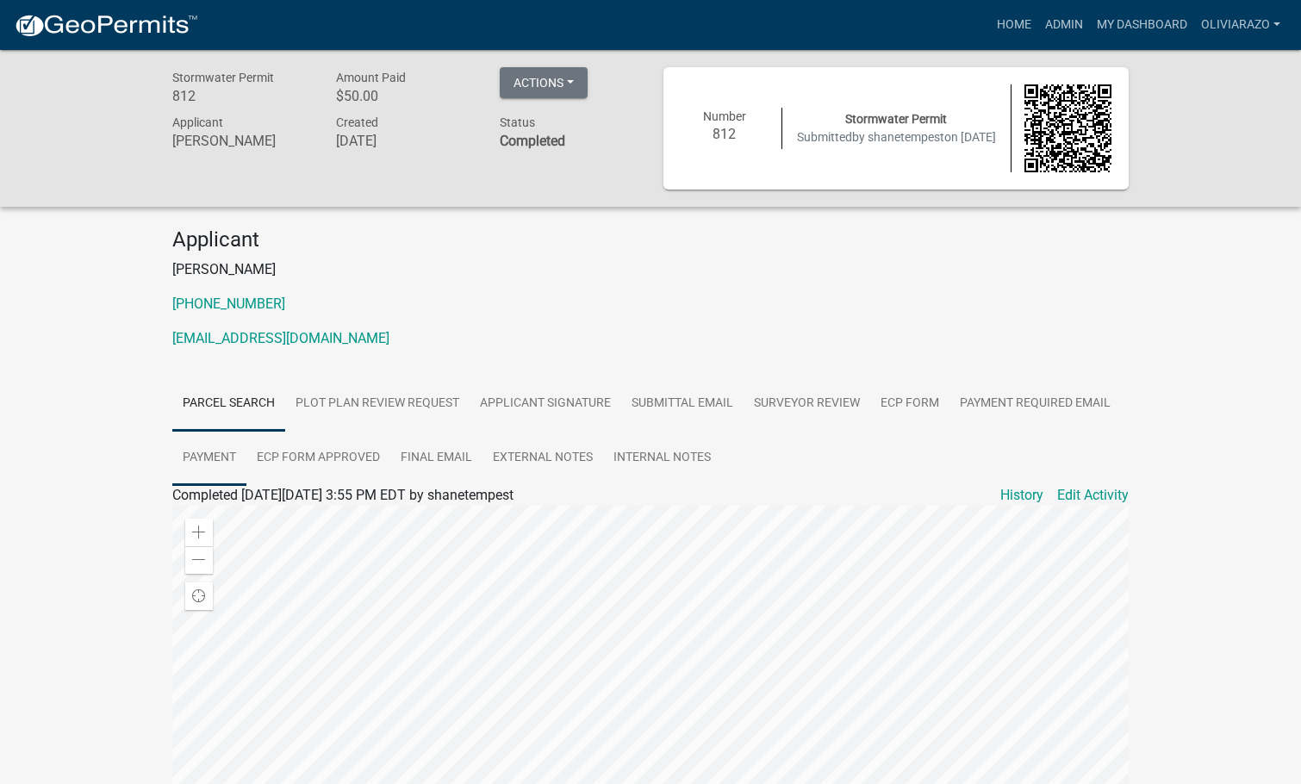
click at [229, 468] on link "Payment" at bounding box center [209, 458] width 74 height 55
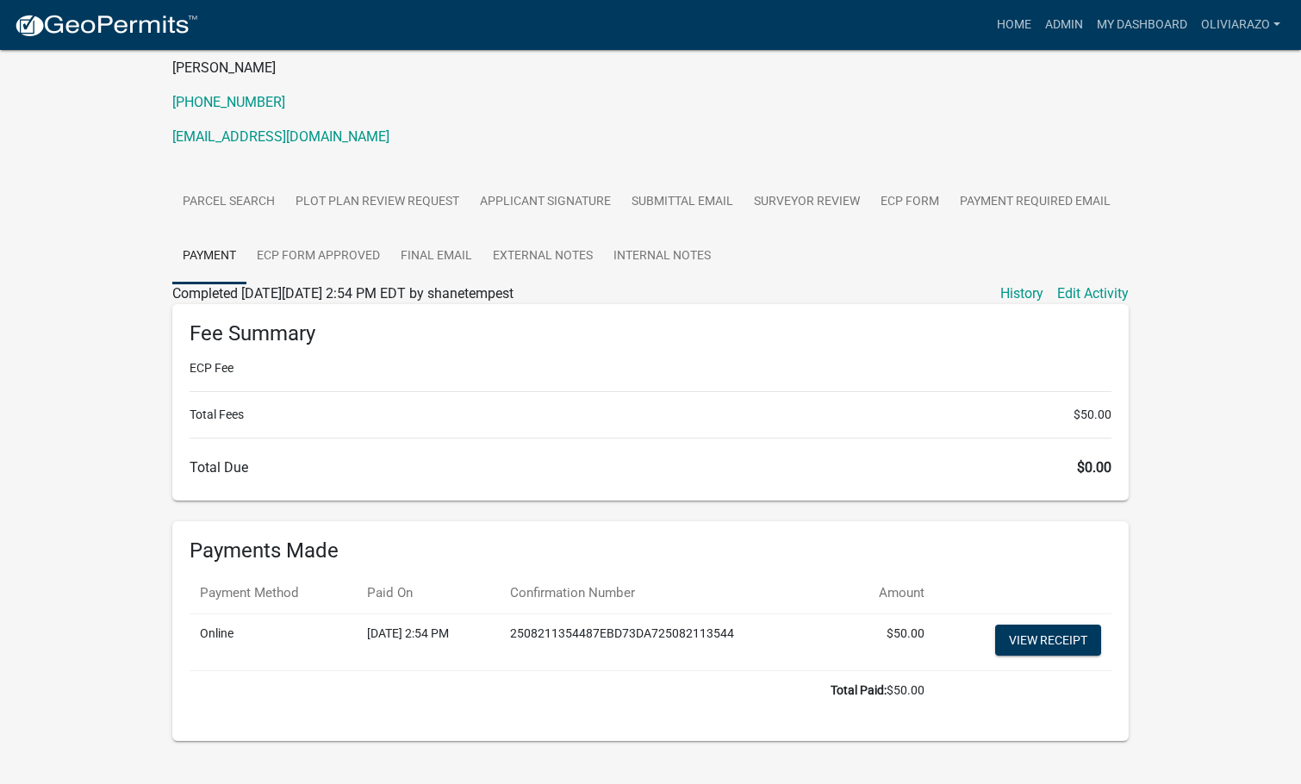
scroll to position [231, 0]
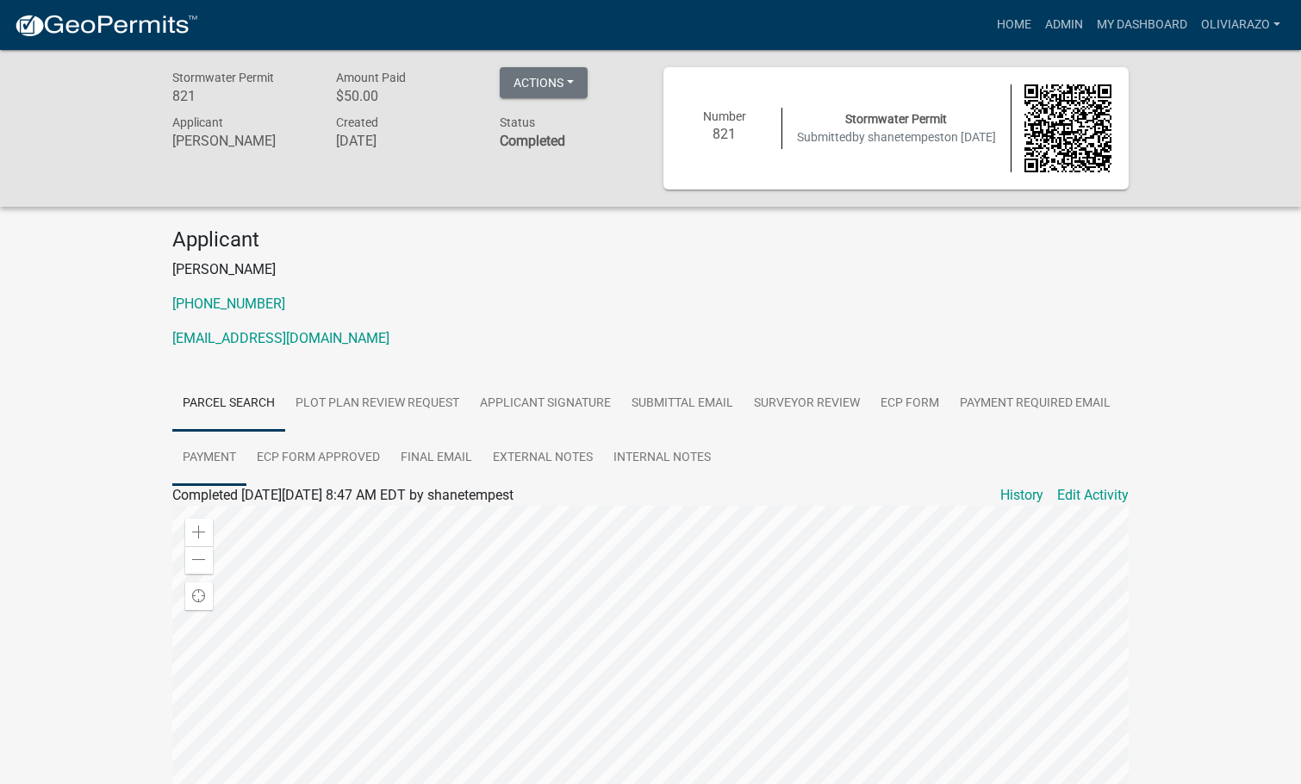
click at [227, 460] on link "Payment" at bounding box center [209, 458] width 74 height 55
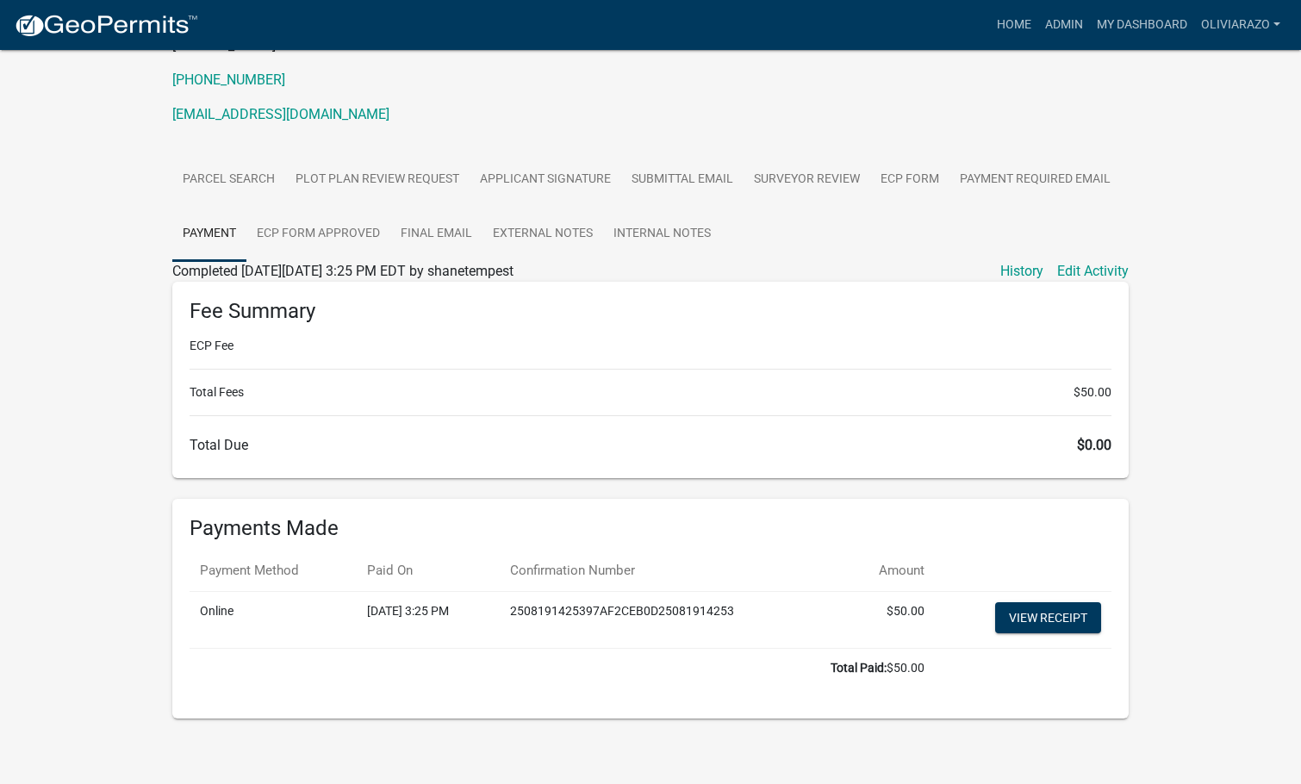
scroll to position [231, 0]
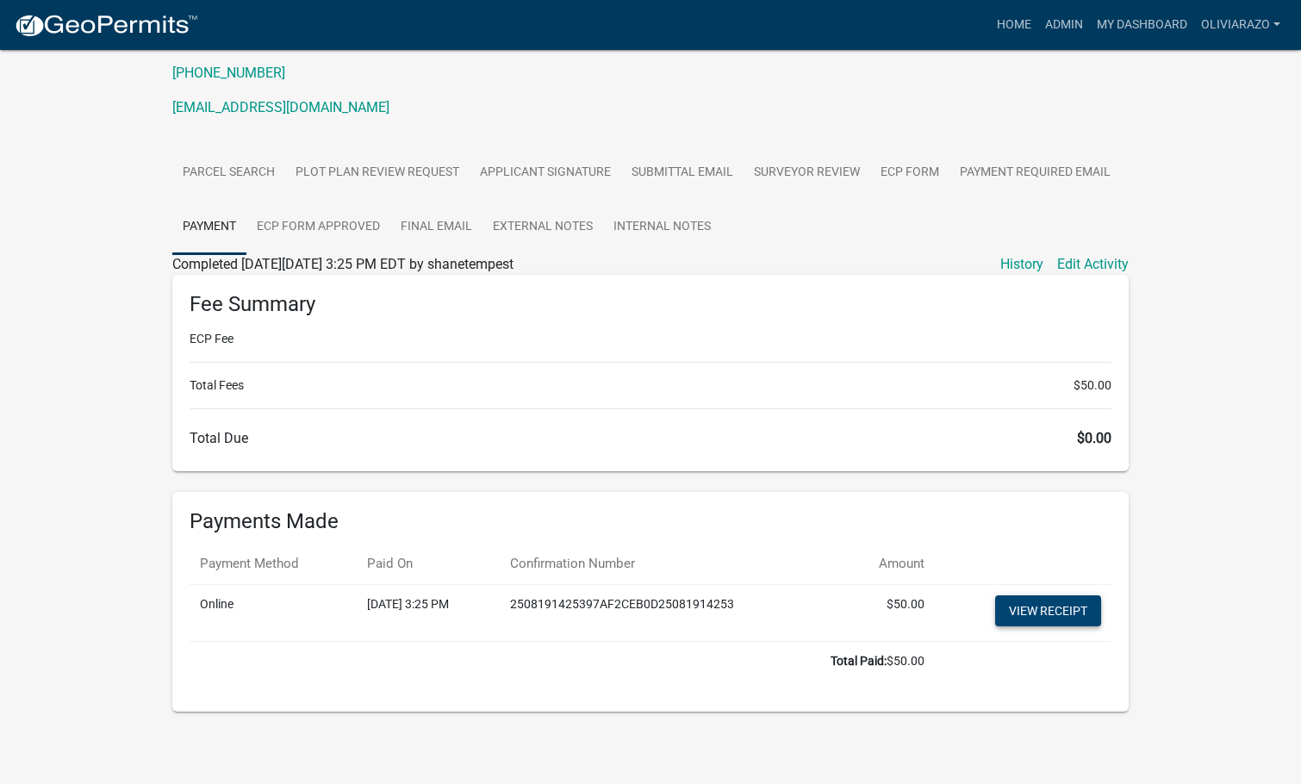
click at [1053, 618] on link "View receipt" at bounding box center [1048, 610] width 106 height 31
click at [243, 166] on link "Parcel search" at bounding box center [228, 173] width 113 height 55
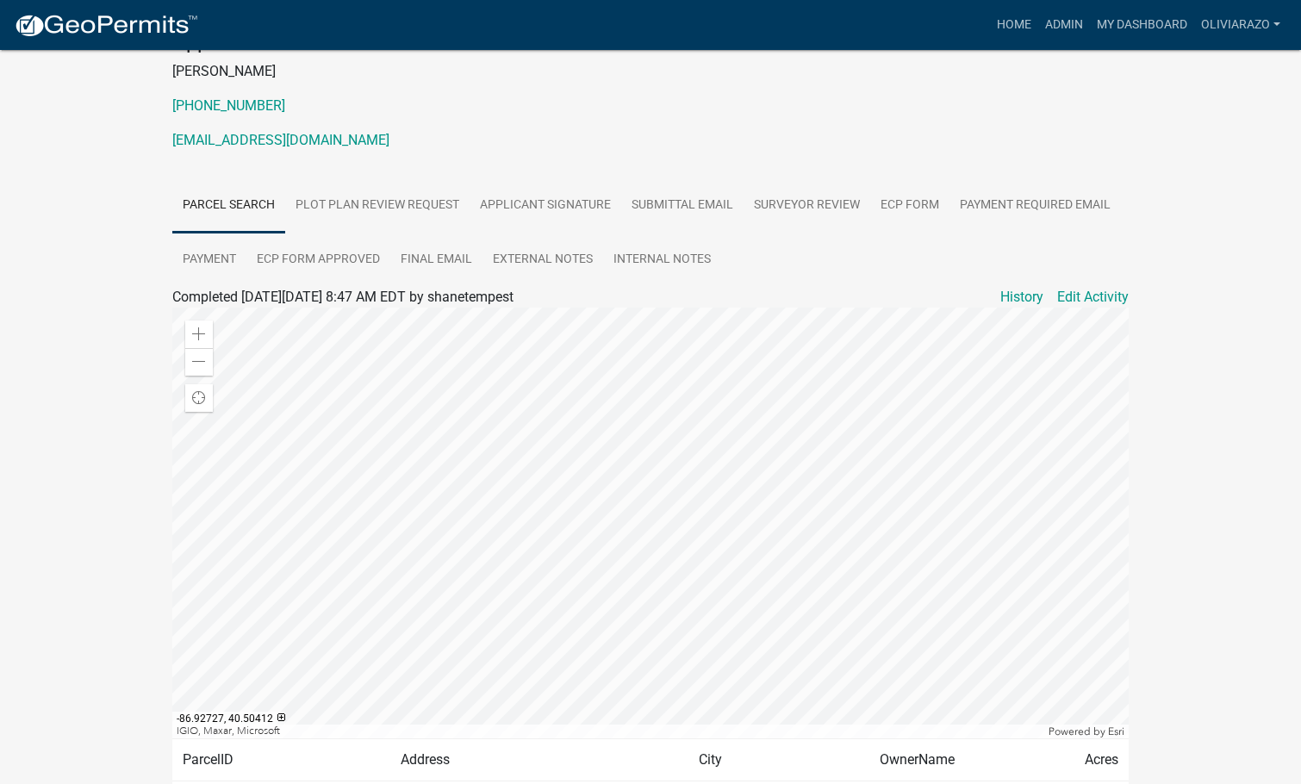
scroll to position [65, 0]
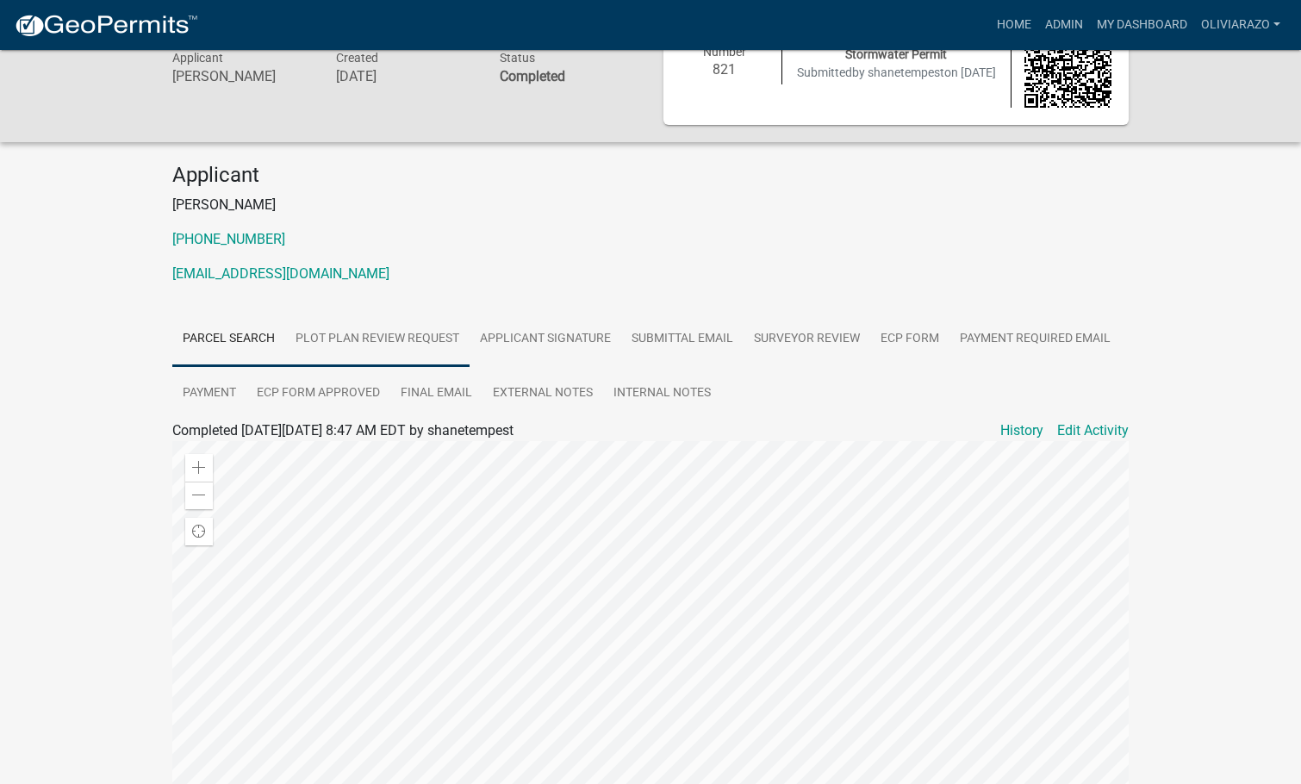
click at [351, 332] on link "Plot Plan Review Request" at bounding box center [377, 339] width 184 height 55
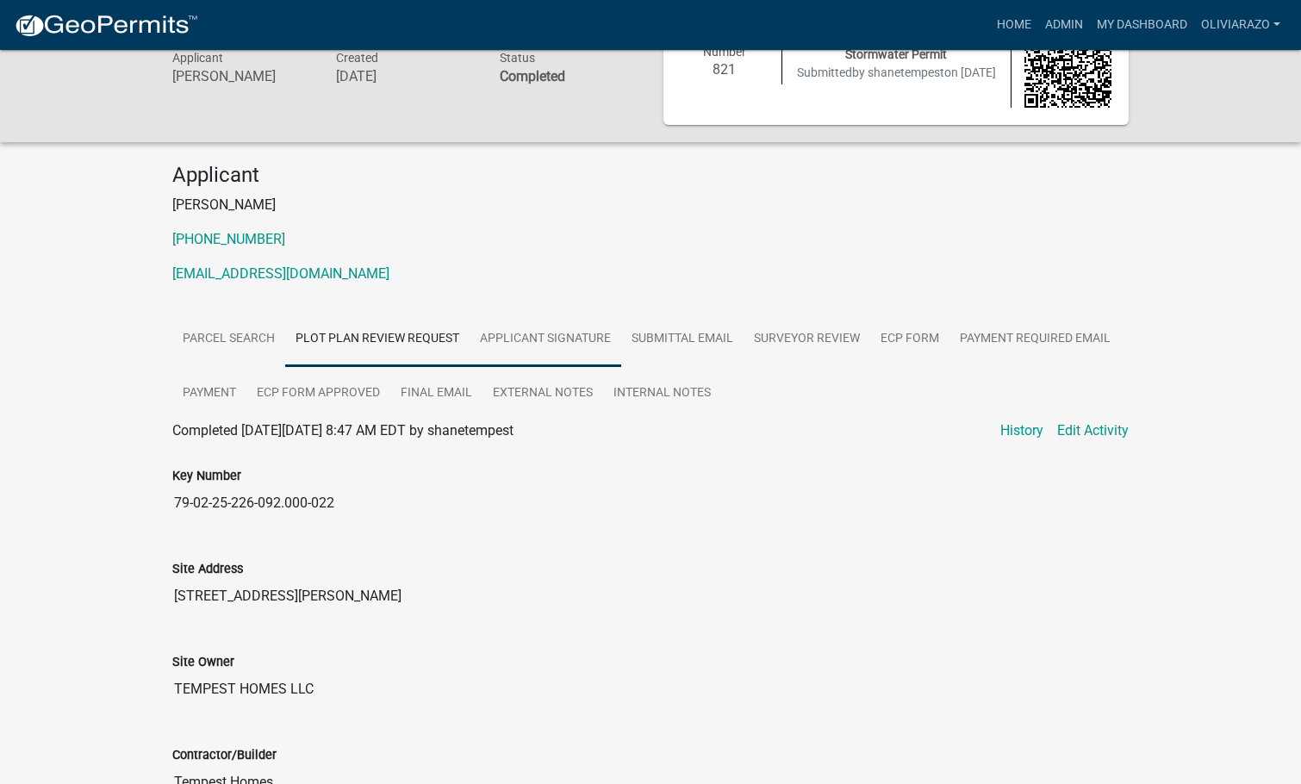
click at [523, 330] on link "Applicant Signature" at bounding box center [545, 339] width 152 height 55
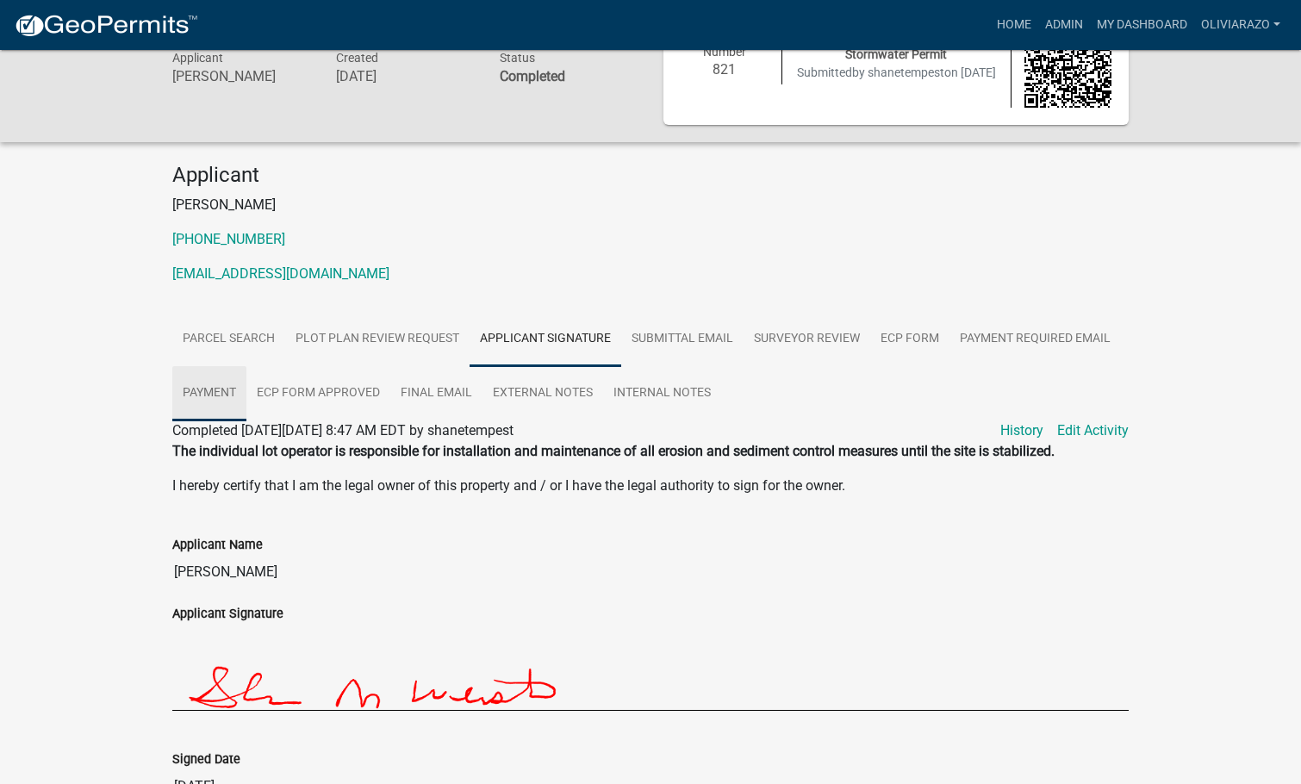
click at [219, 391] on link "Payment" at bounding box center [209, 393] width 74 height 55
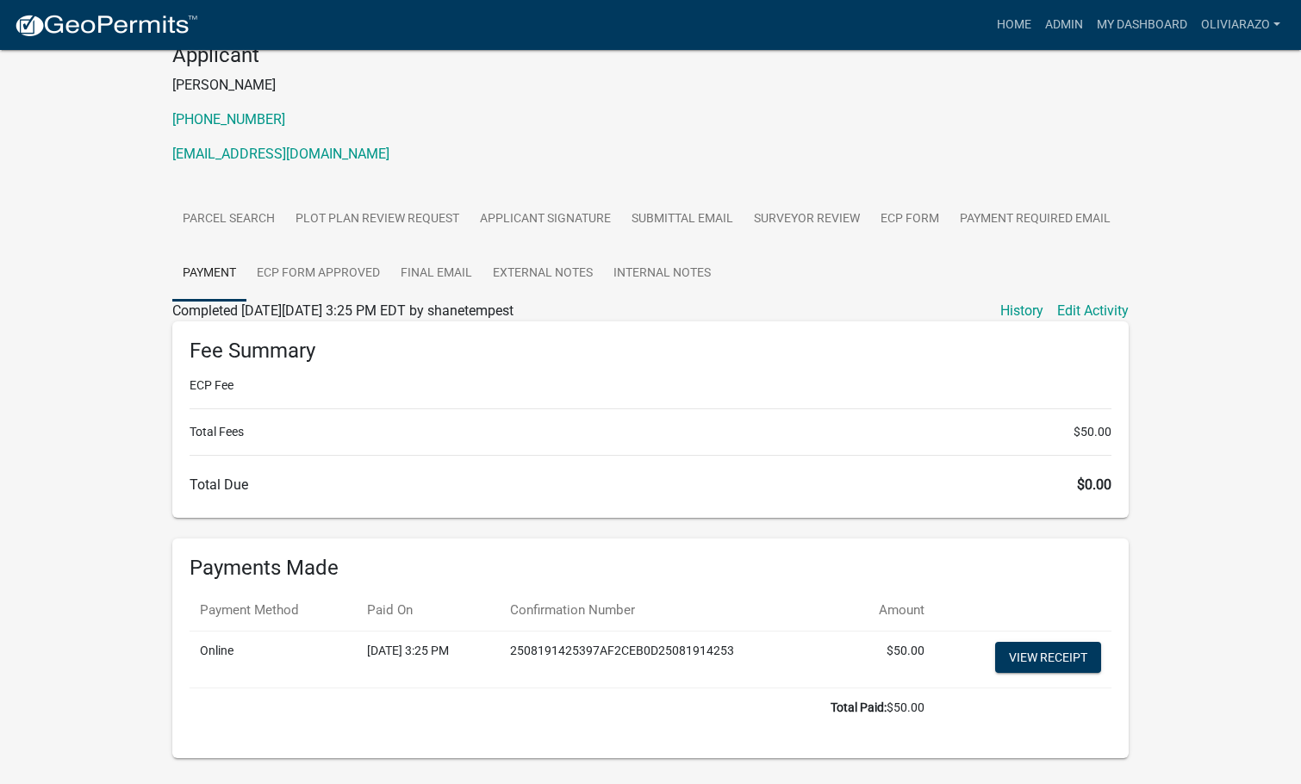
scroll to position [231, 0]
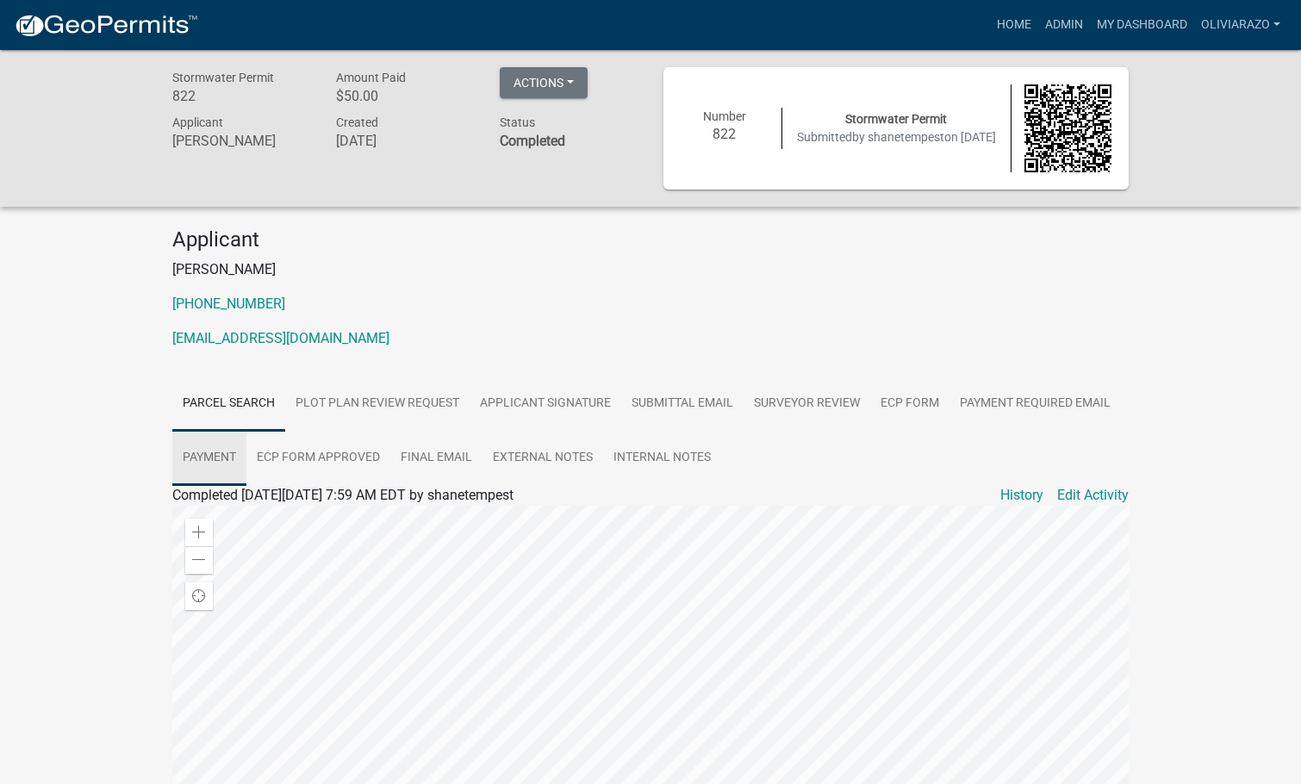
click at [209, 469] on link "Payment" at bounding box center [209, 458] width 74 height 55
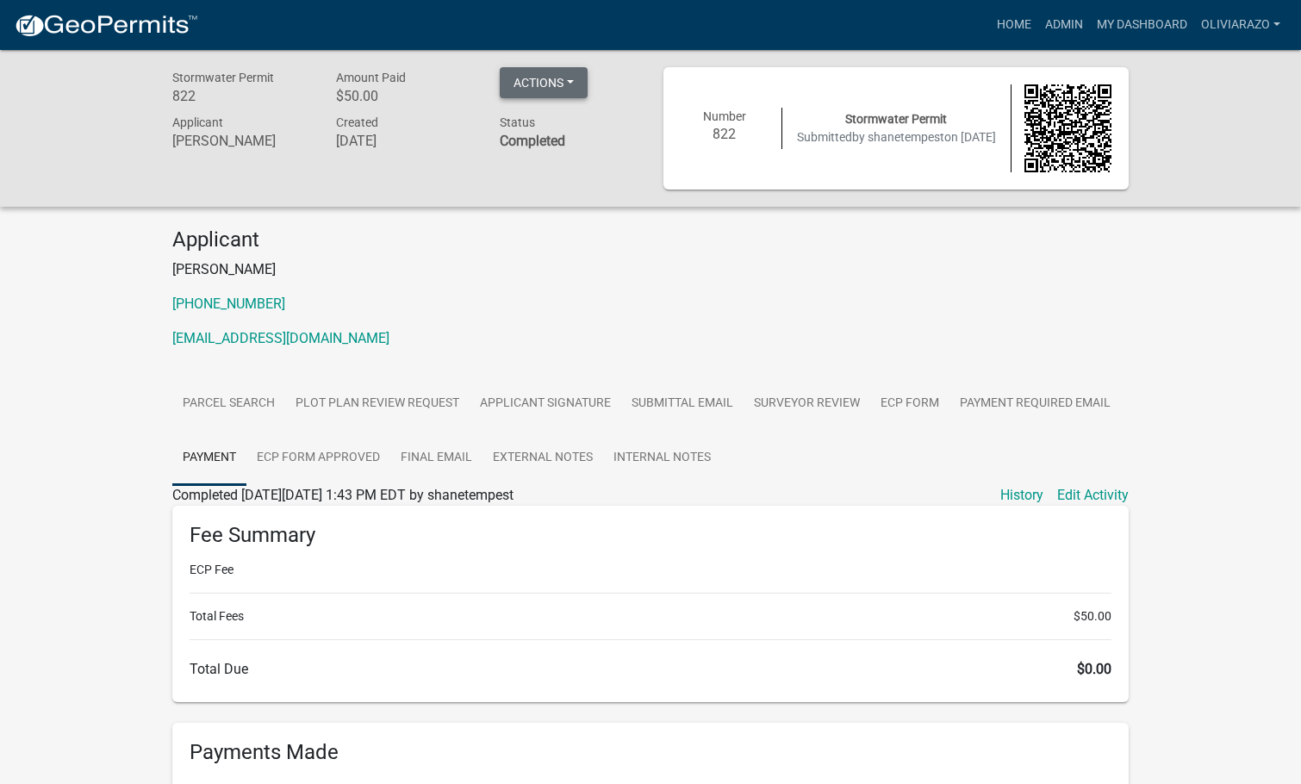
click at [549, 86] on button "Actions" at bounding box center [544, 82] width 88 height 31
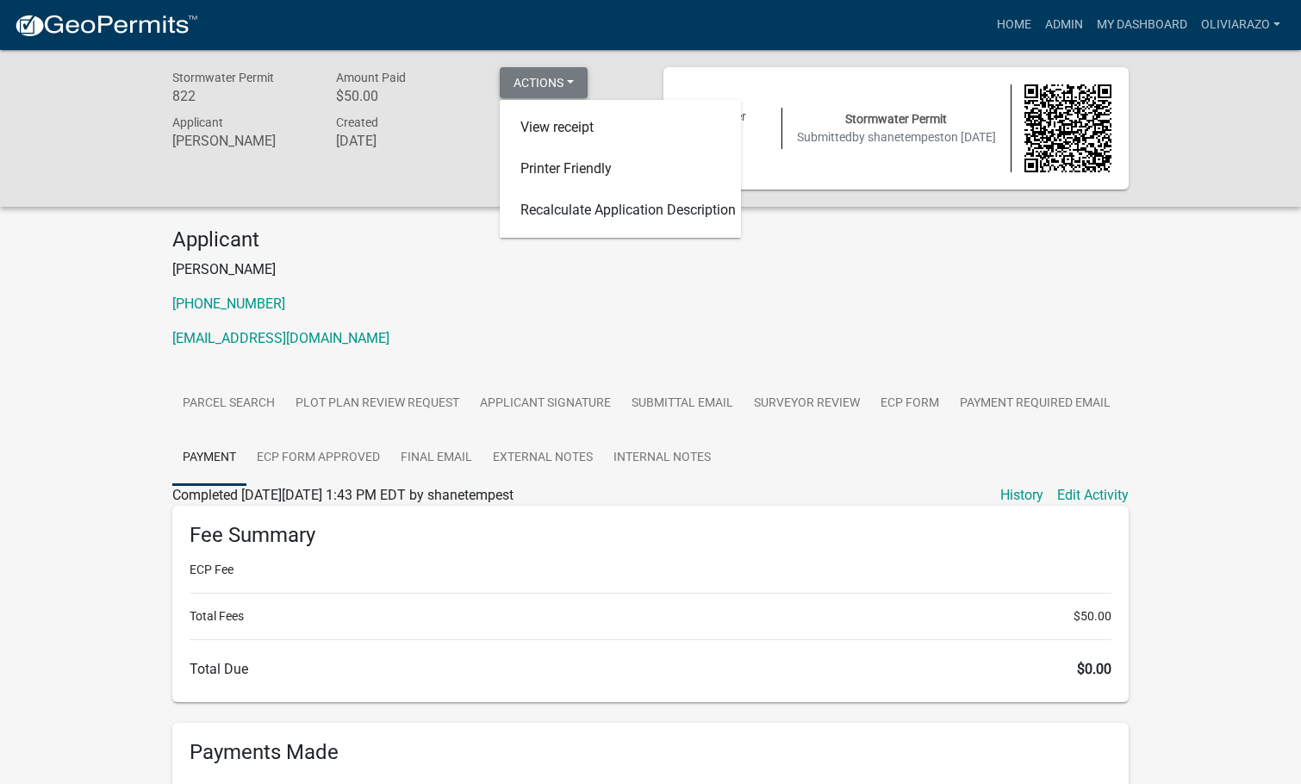
click at [573, 74] on button "Actions" at bounding box center [544, 82] width 88 height 31
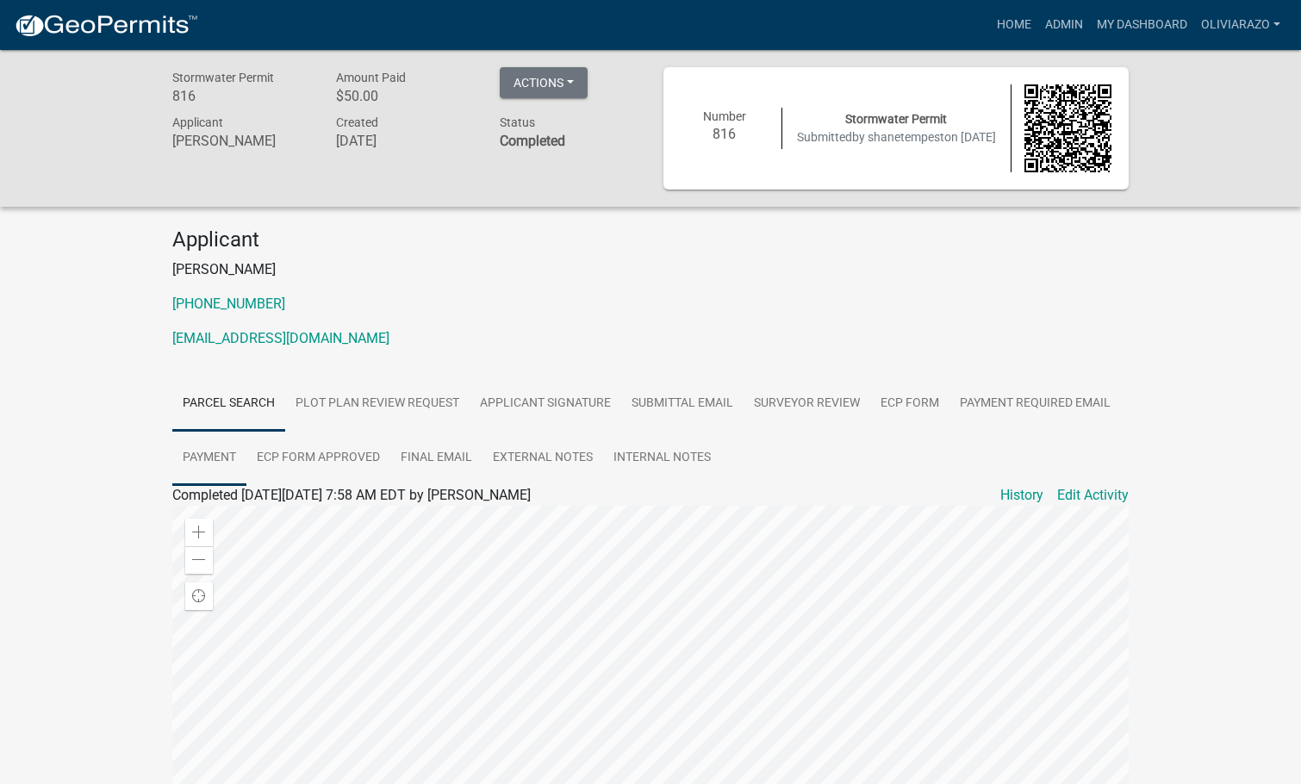
click at [227, 454] on link "Payment" at bounding box center [209, 458] width 74 height 55
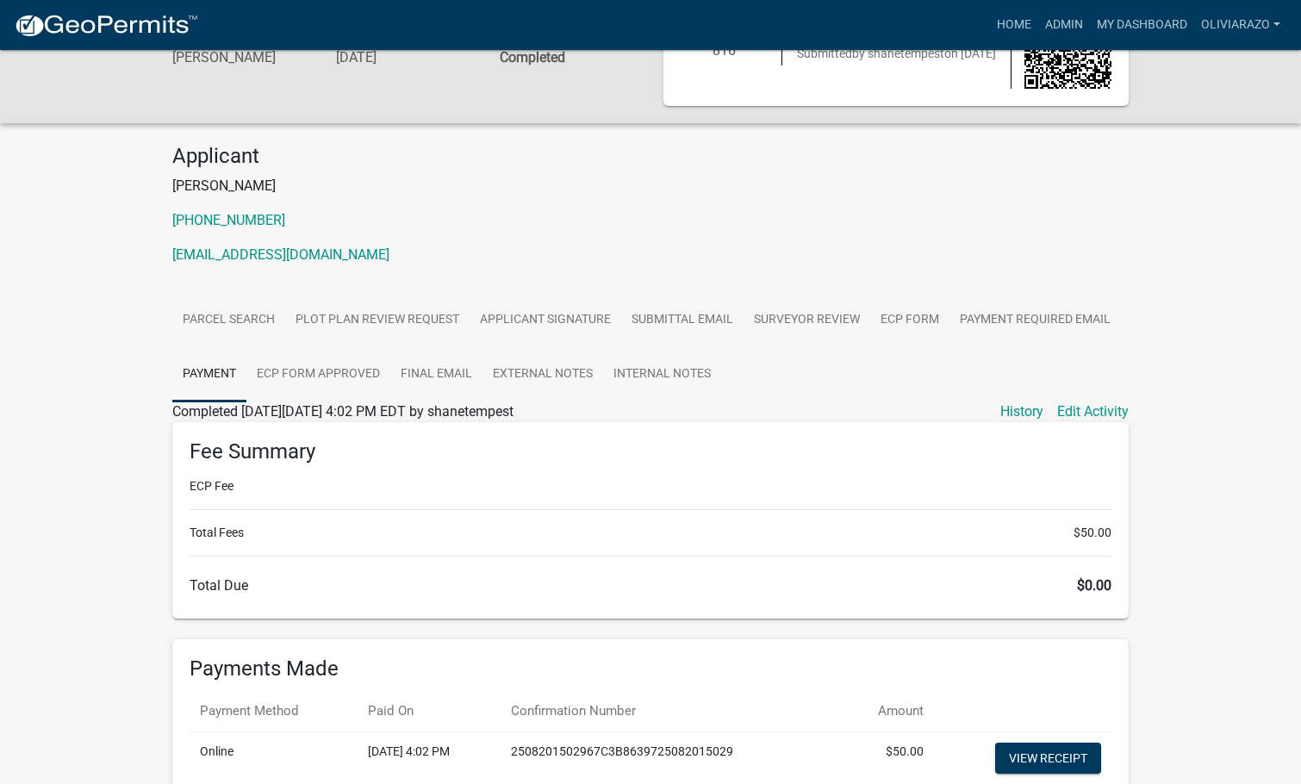
scroll to position [231, 0]
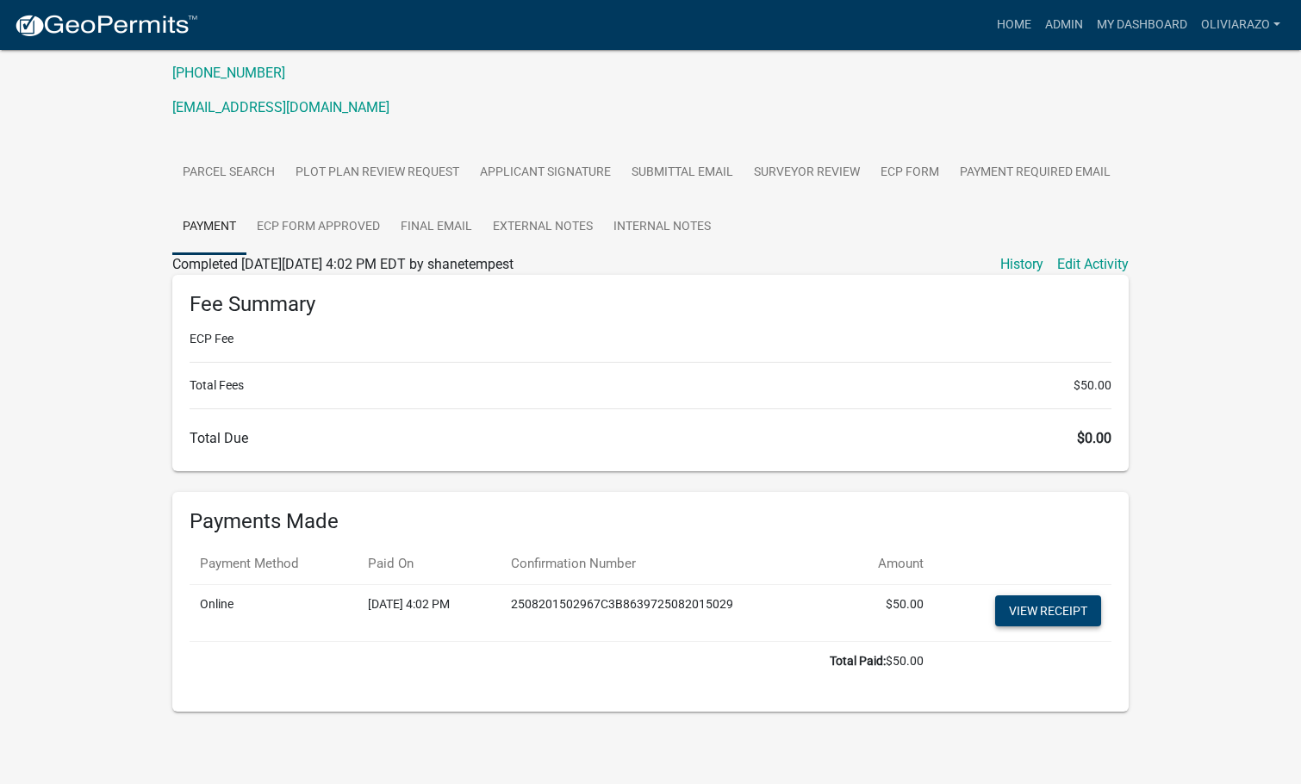
click at [1032, 610] on link "View receipt" at bounding box center [1048, 610] width 106 height 31
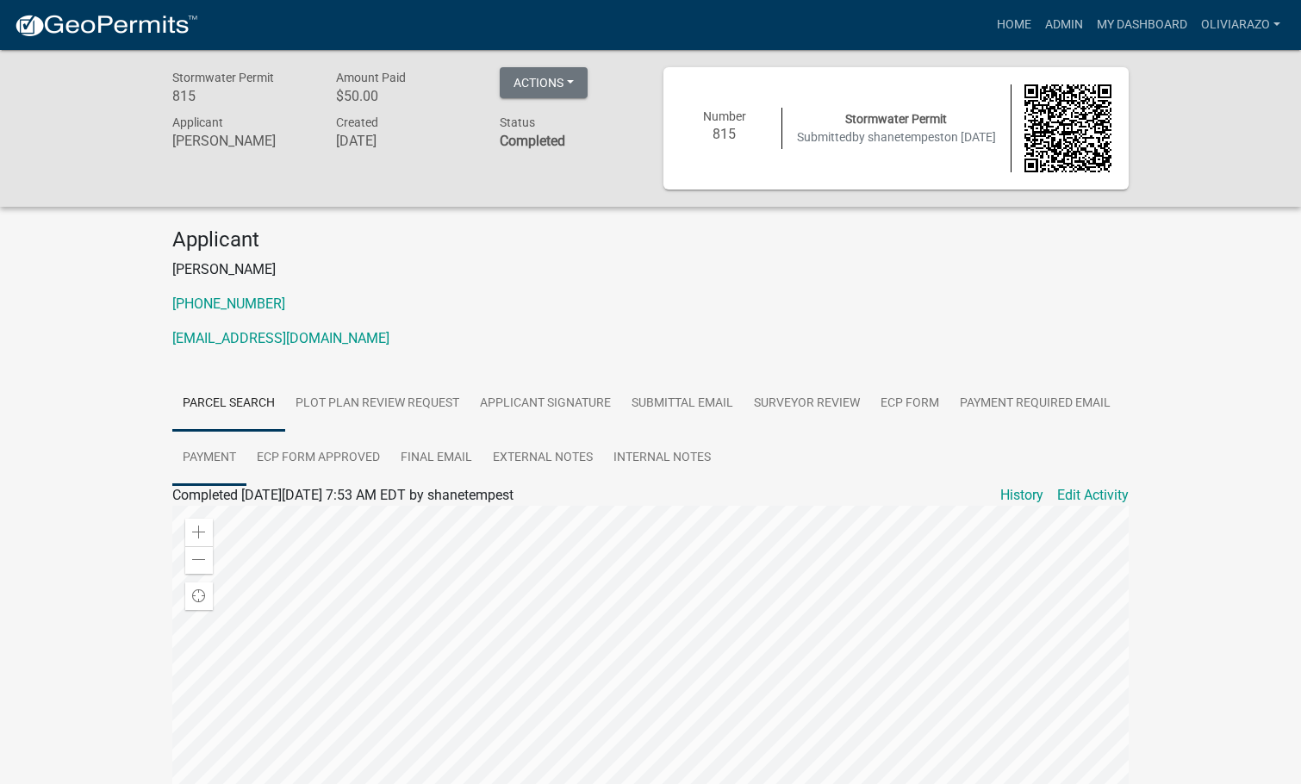
click at [224, 451] on link "Payment" at bounding box center [209, 458] width 74 height 55
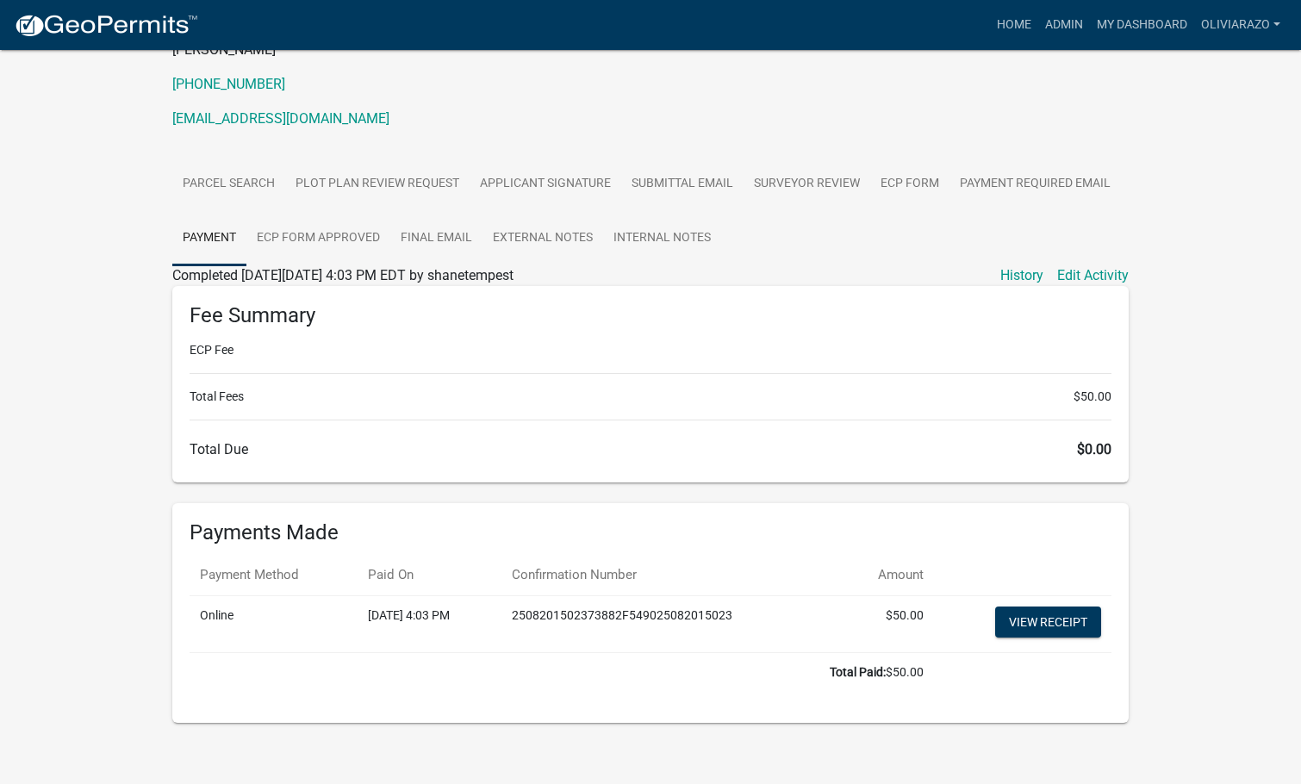
scroll to position [231, 0]
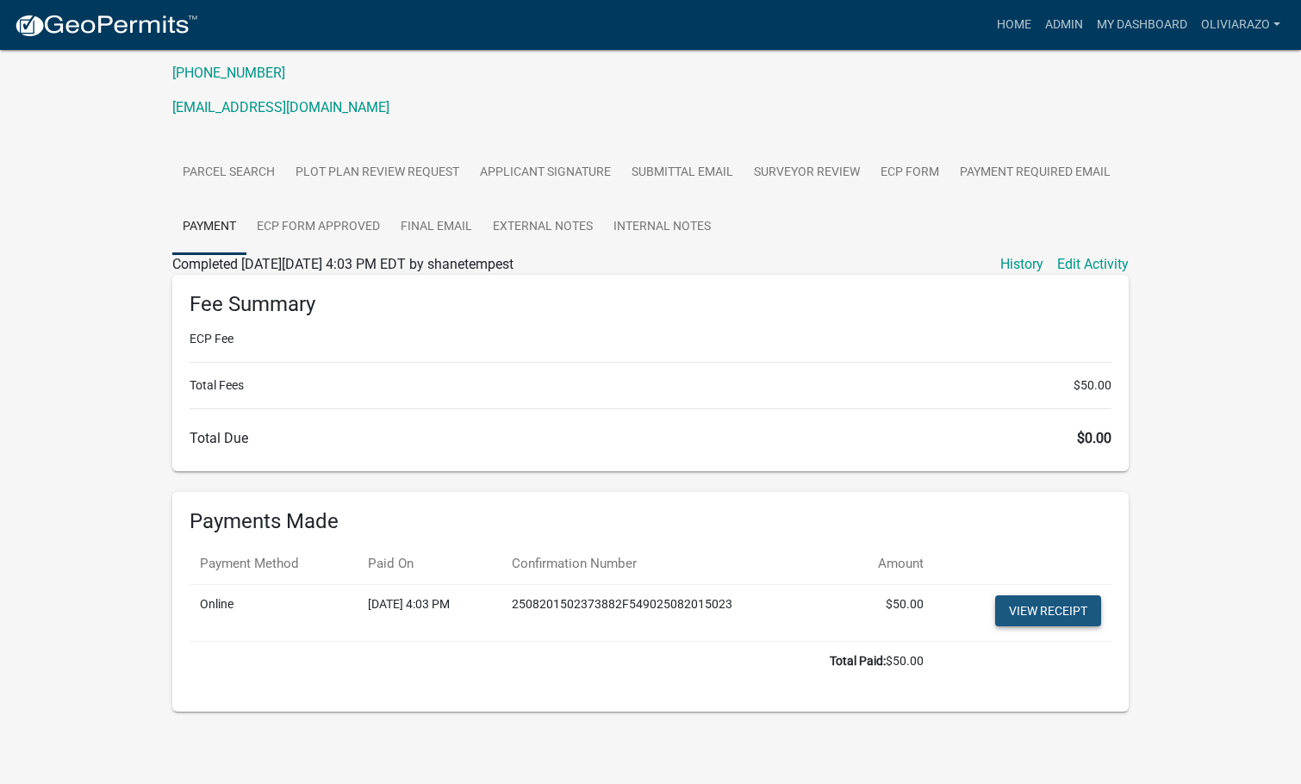
click at [1040, 613] on link "View receipt" at bounding box center [1048, 610] width 106 height 31
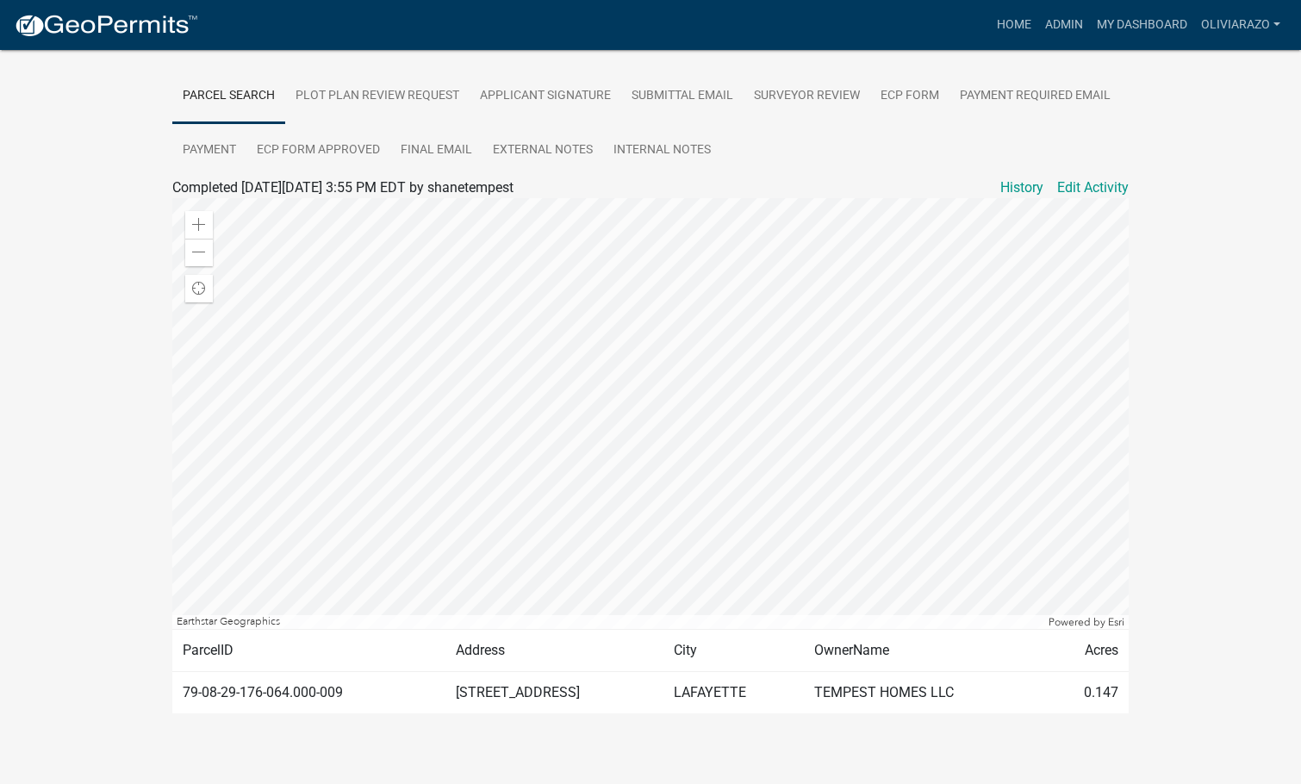
scroll to position [323, 0]
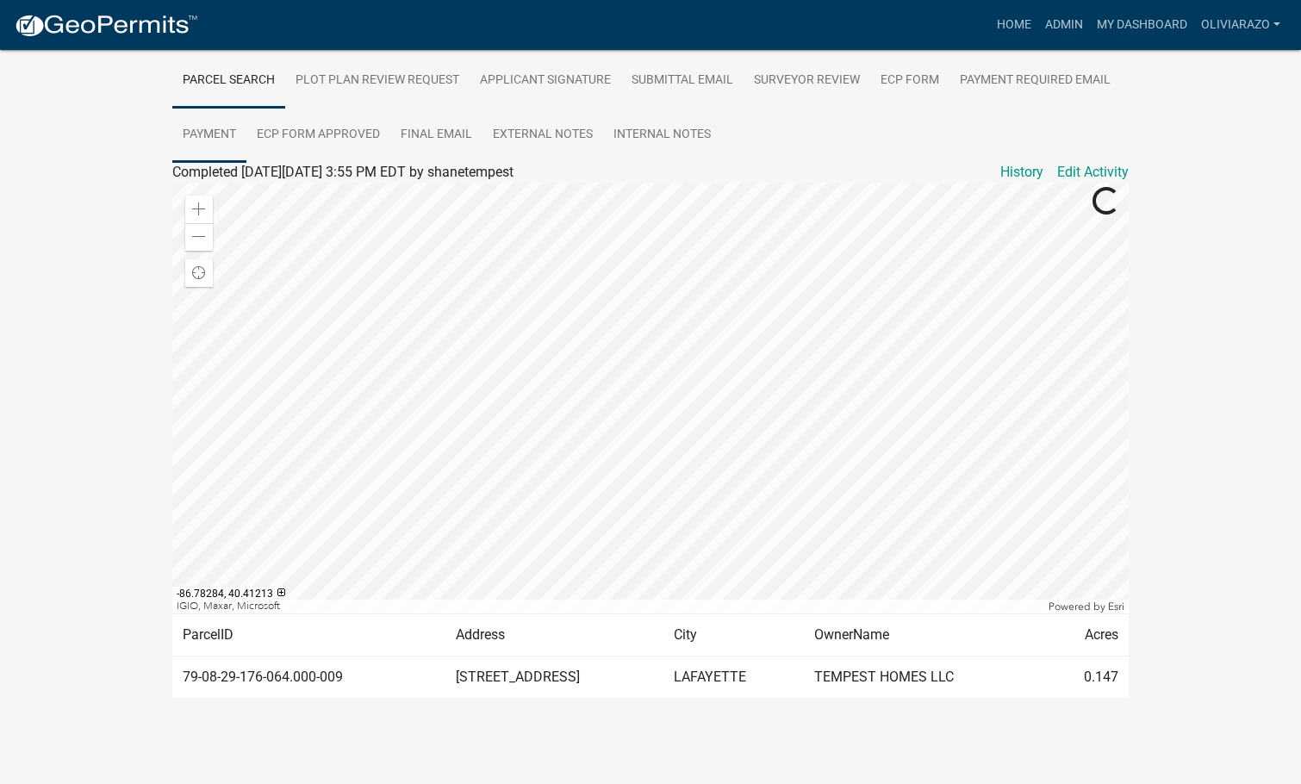
click at [210, 131] on link "Payment" at bounding box center [209, 135] width 74 height 55
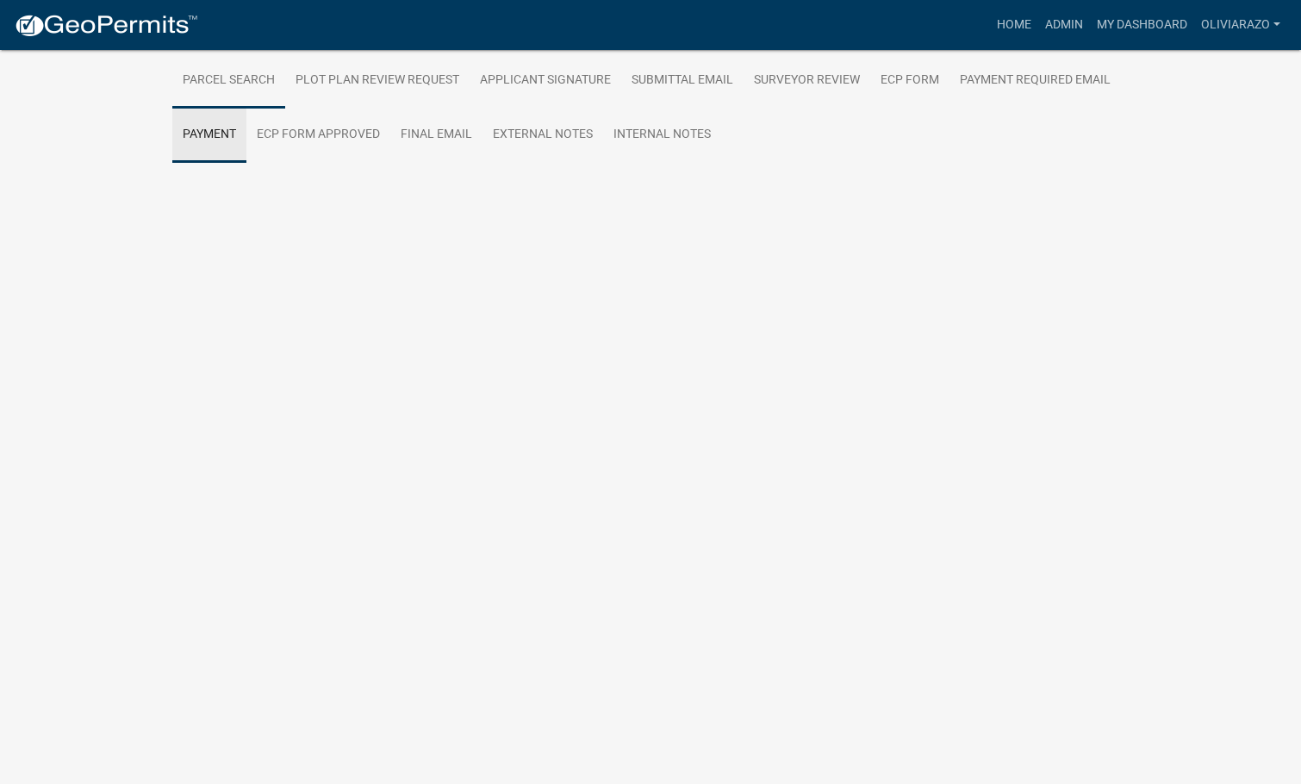
scroll to position [231, 0]
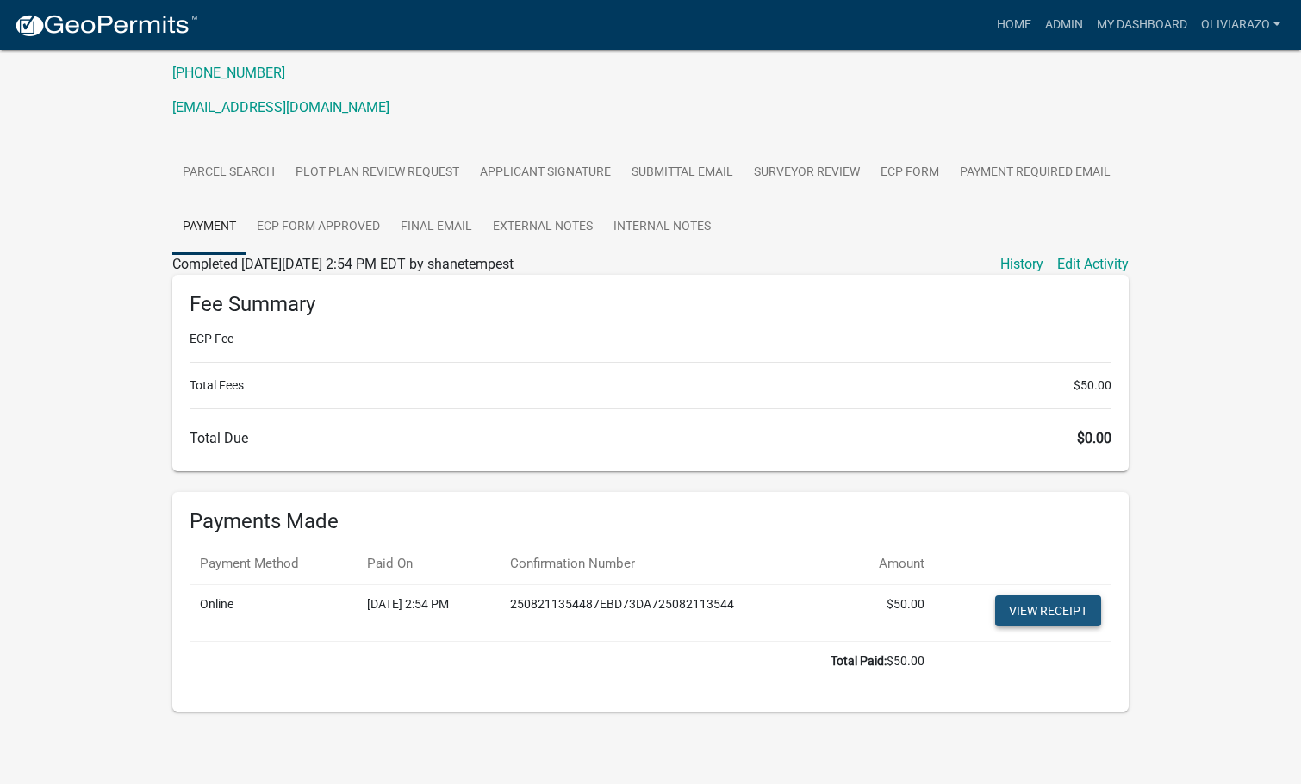
click at [1049, 605] on link "View receipt" at bounding box center [1048, 610] width 106 height 31
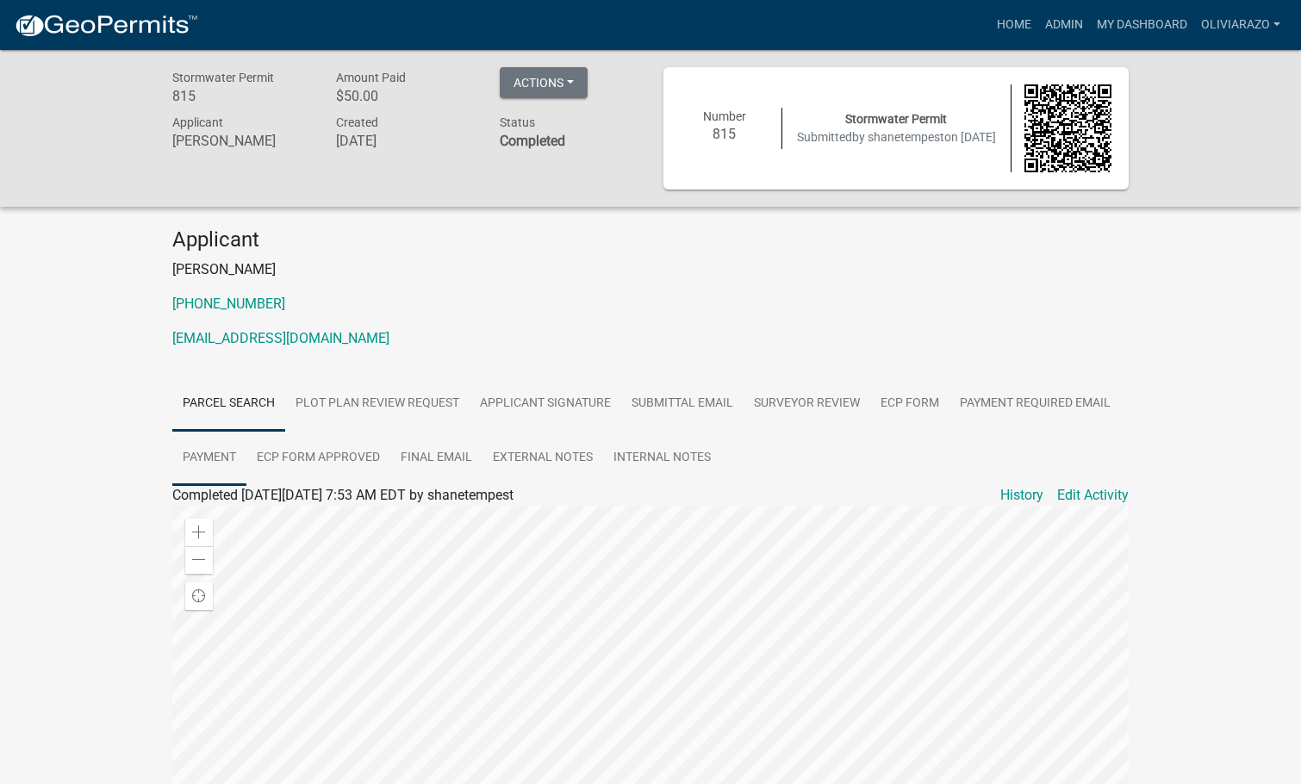
click at [223, 457] on link "Payment" at bounding box center [209, 458] width 74 height 55
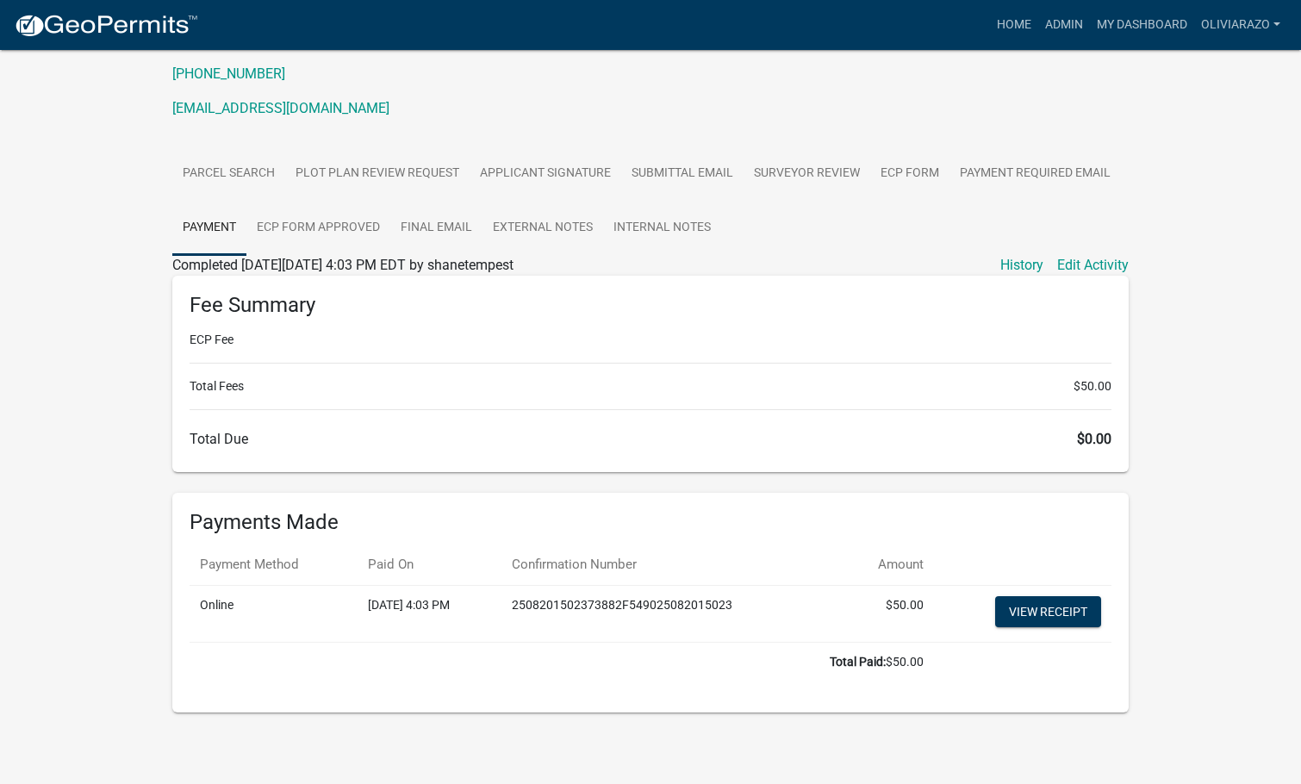
scroll to position [231, 0]
click at [1028, 612] on link "View receipt" at bounding box center [1048, 610] width 106 height 31
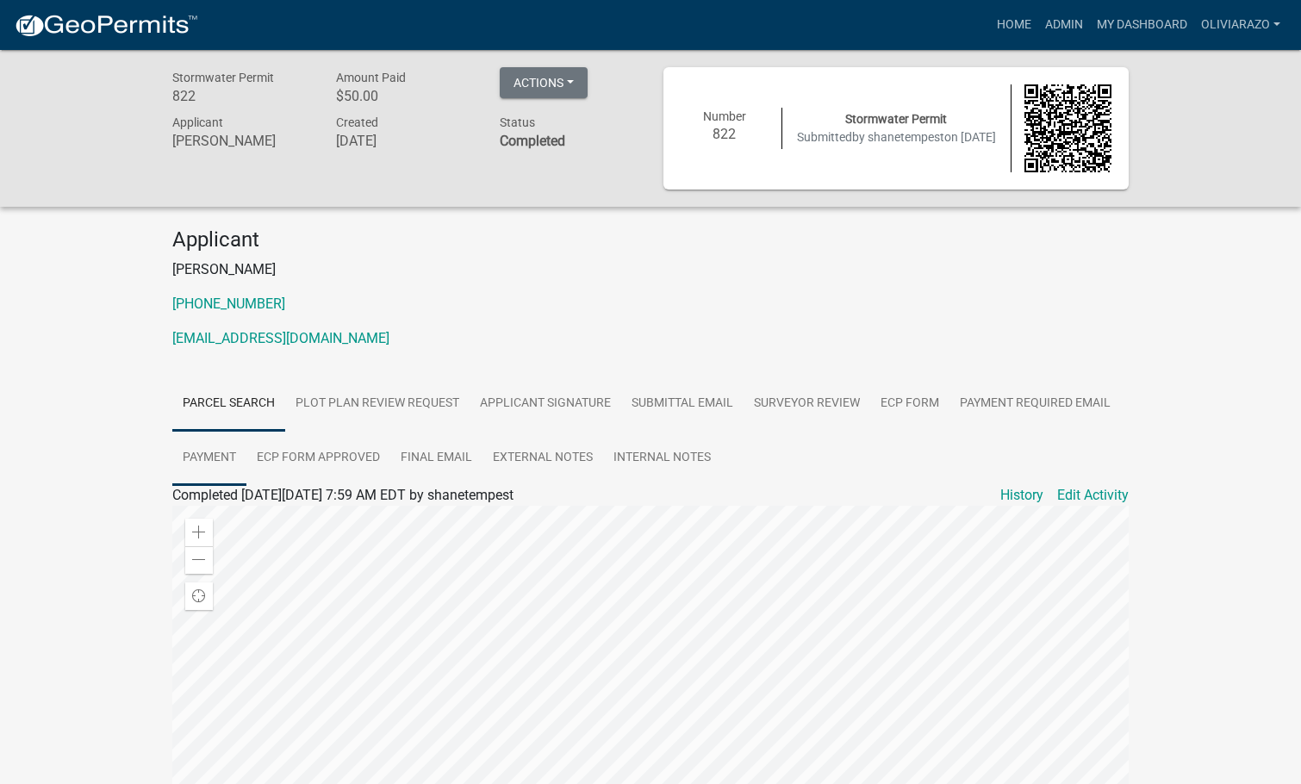
click at [215, 459] on link "Payment" at bounding box center [209, 458] width 74 height 55
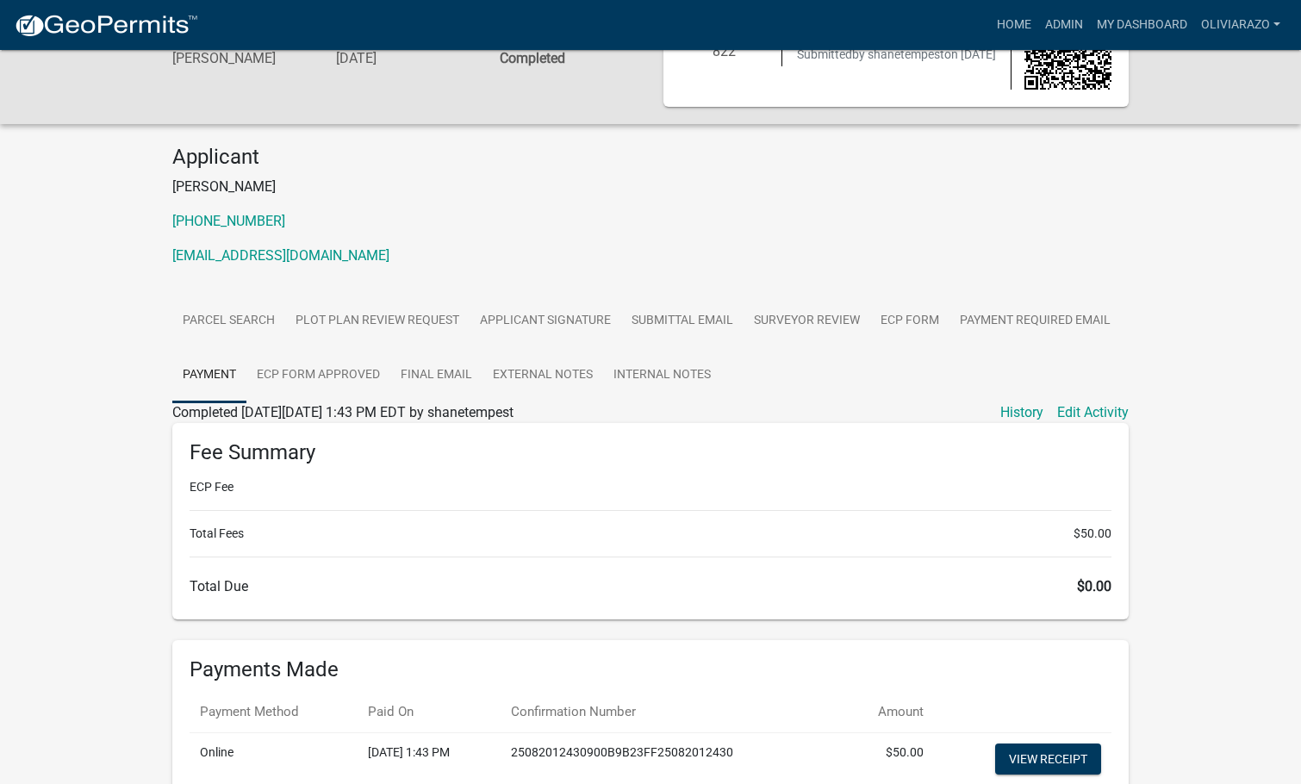
scroll to position [231, 0]
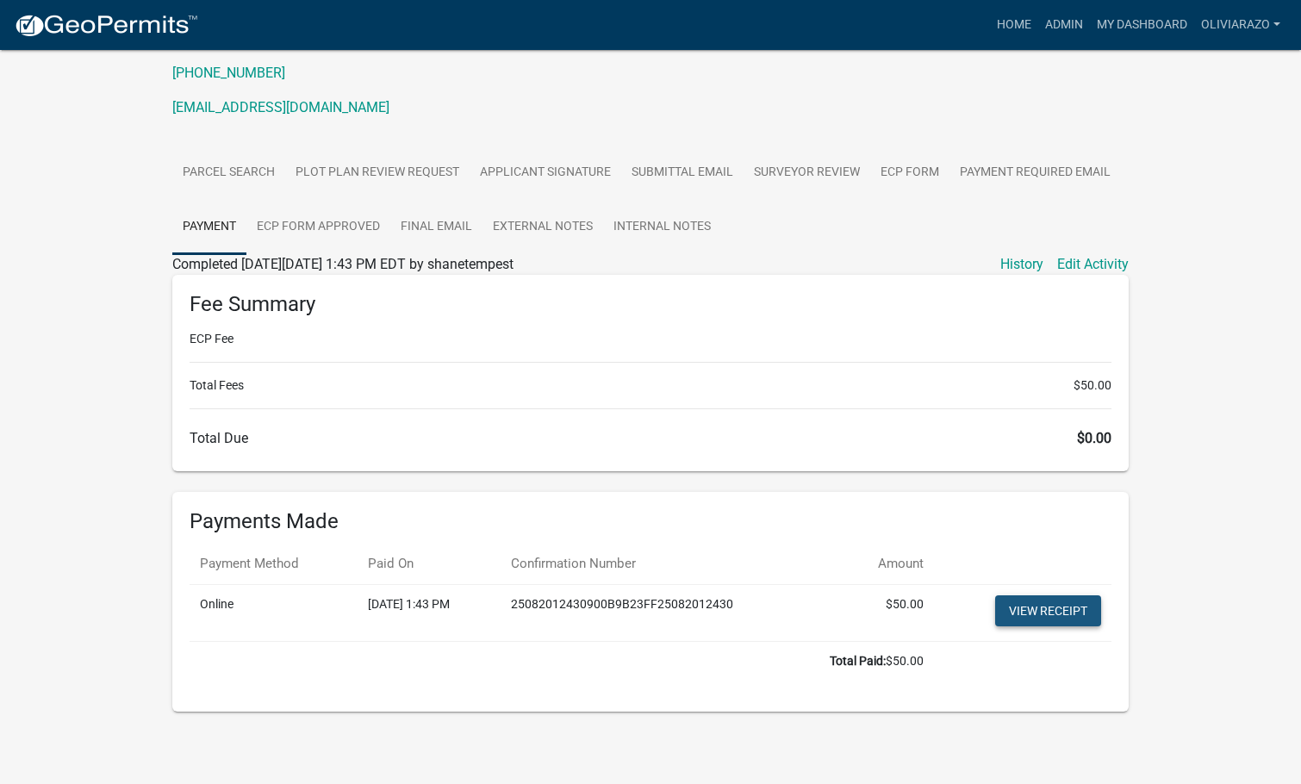
click at [1038, 608] on link "View receipt" at bounding box center [1048, 610] width 106 height 31
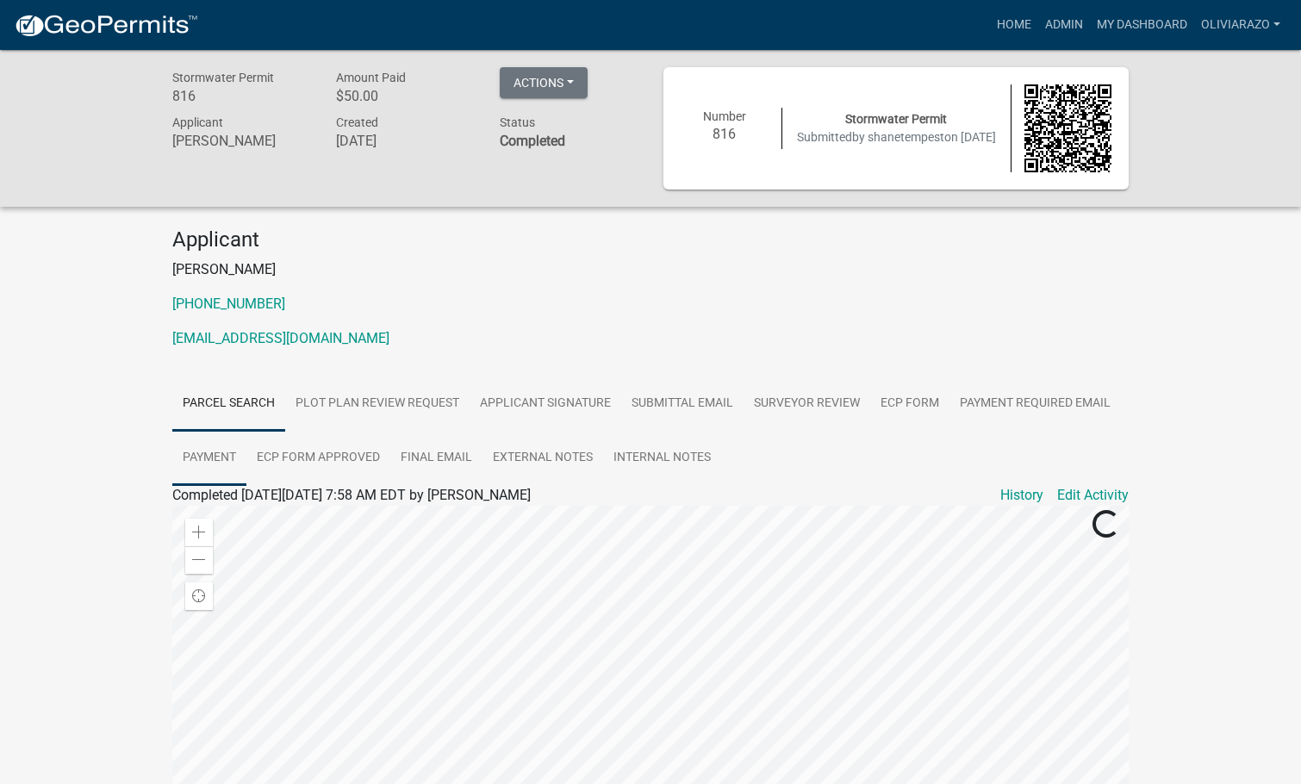
click at [229, 454] on link "Payment" at bounding box center [209, 458] width 74 height 55
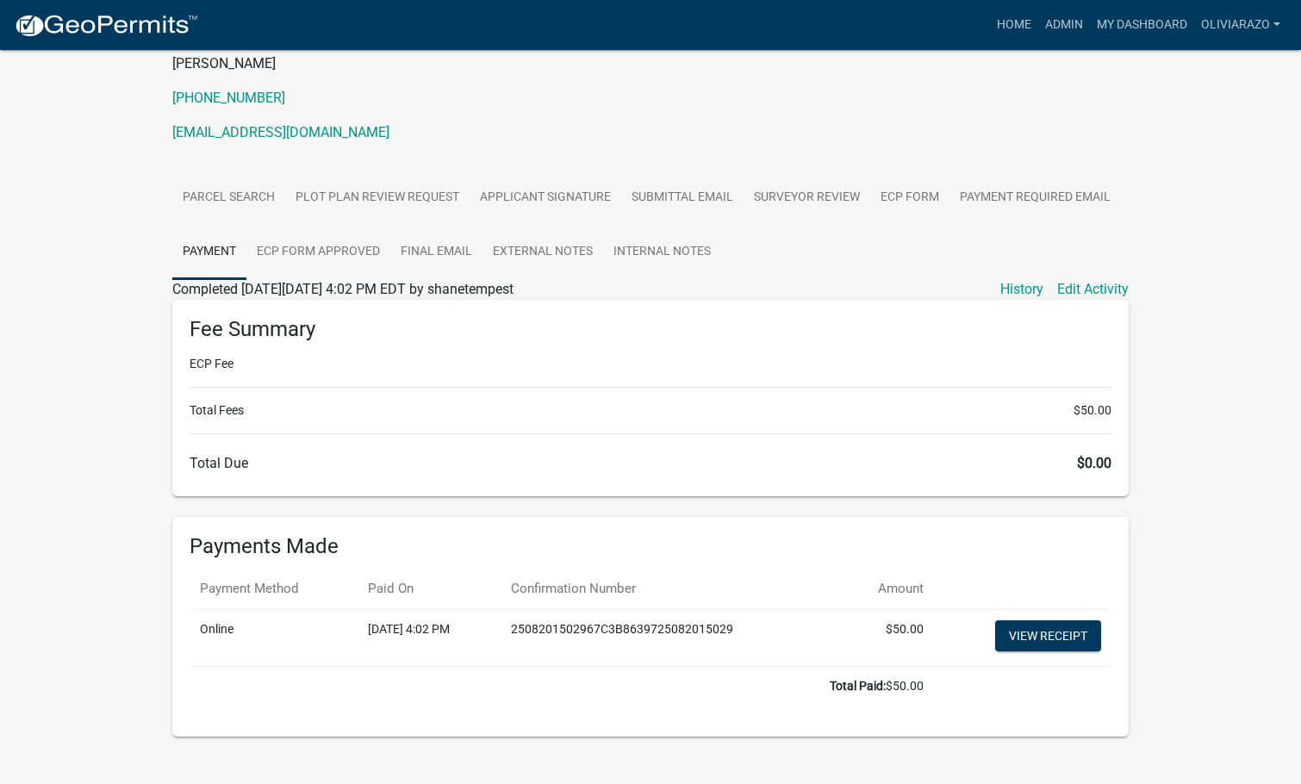
scroll to position [231, 0]
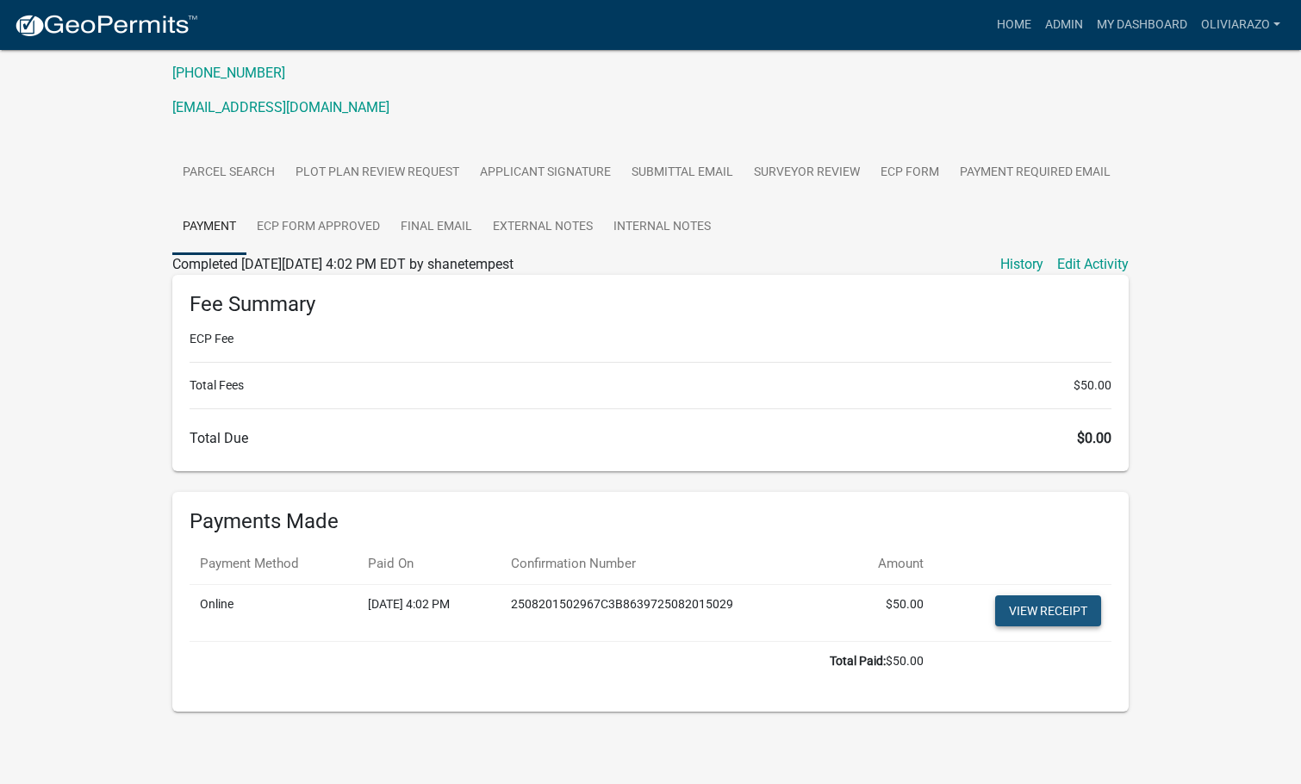
click at [1034, 610] on link "View receipt" at bounding box center [1048, 610] width 106 height 31
